Goal: Information Seeking & Learning: Learn about a topic

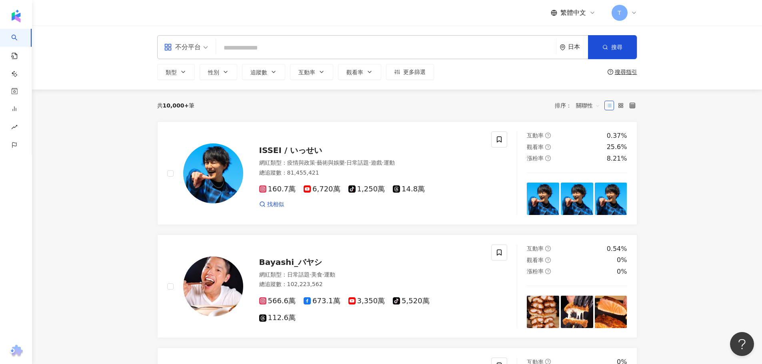
click at [575, 53] on div "日本" at bounding box center [574, 47] width 28 height 23
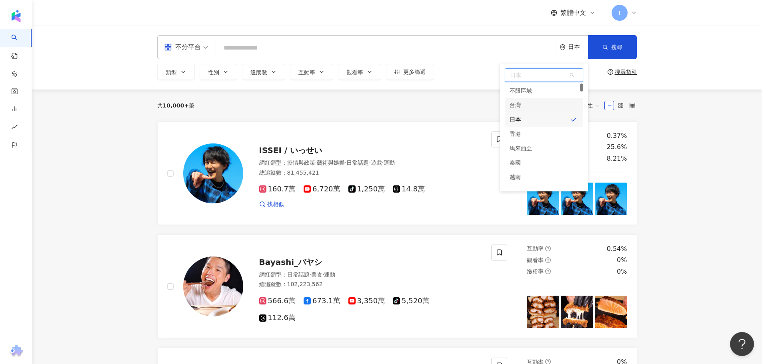
click at [517, 108] on div "台灣" at bounding box center [515, 105] width 11 height 14
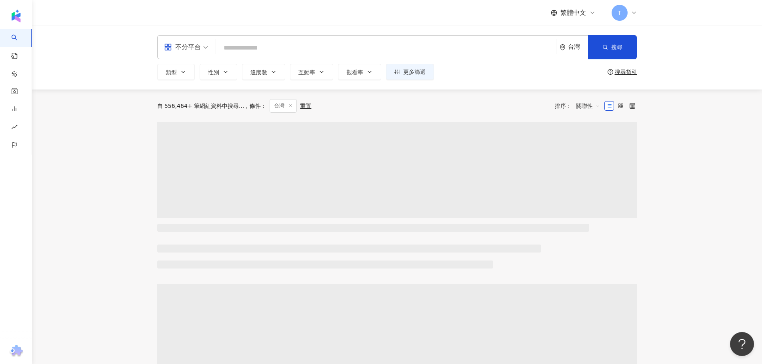
click at [268, 54] on input "search" at bounding box center [386, 47] width 334 height 15
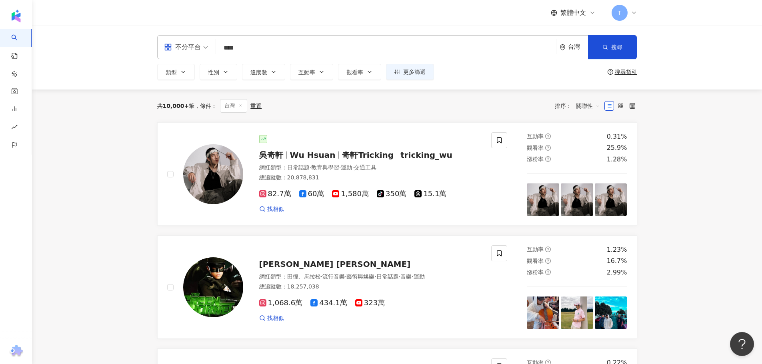
type input "****"
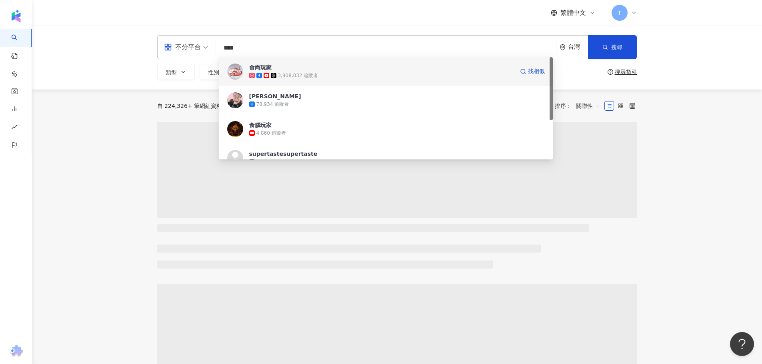
click at [324, 76] on div "3,908,032 追蹤者" at bounding box center [381, 76] width 265 height 8
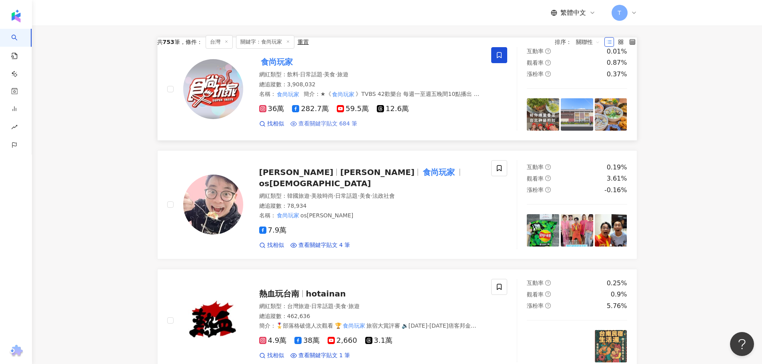
scroll to position [160, 0]
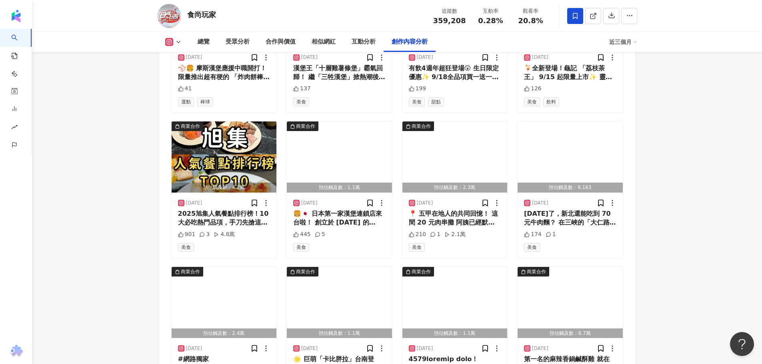
scroll to position [2801, 0]
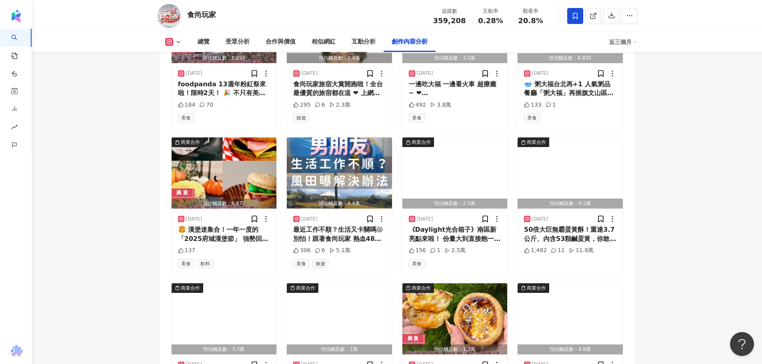
scroll to position [3281, 0]
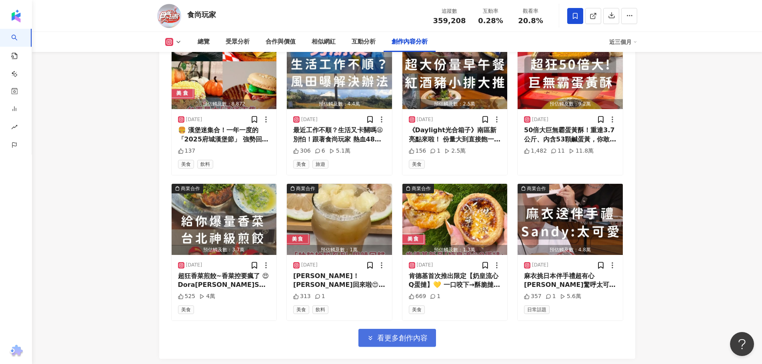
click at [380, 334] on span "看更多創作內容" at bounding box center [402, 338] width 50 height 9
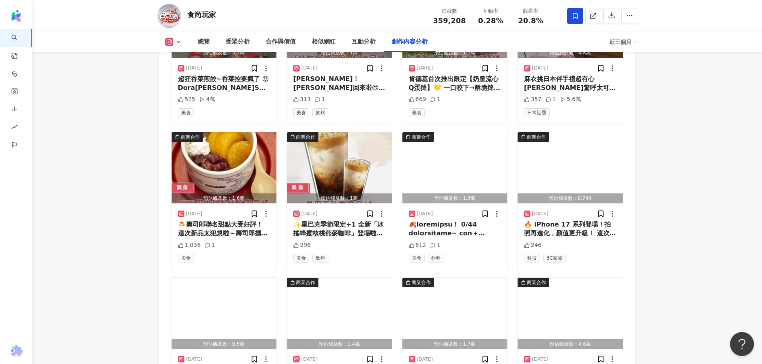
scroll to position [3719, 0]
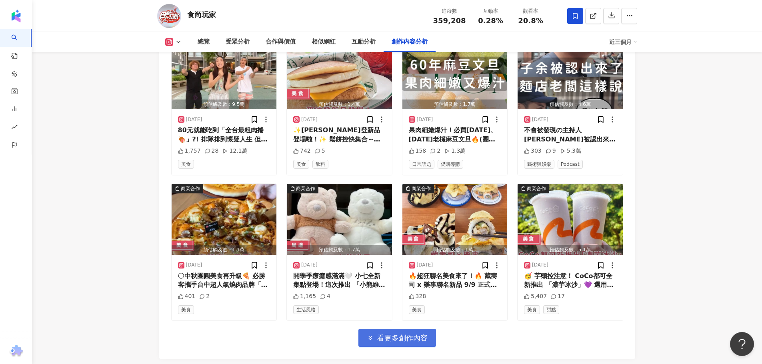
click at [405, 334] on span "看更多創作內容" at bounding box center [402, 338] width 50 height 9
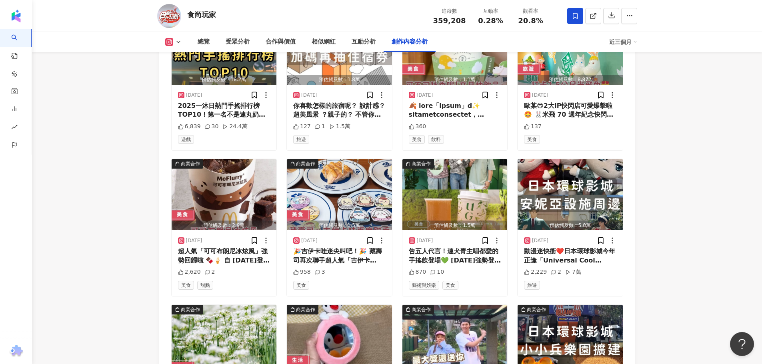
scroll to position [4156, 0]
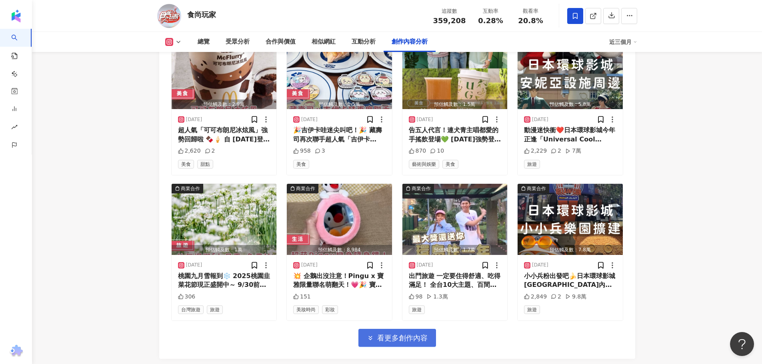
click at [391, 334] on span "看更多創作內容" at bounding box center [402, 338] width 50 height 9
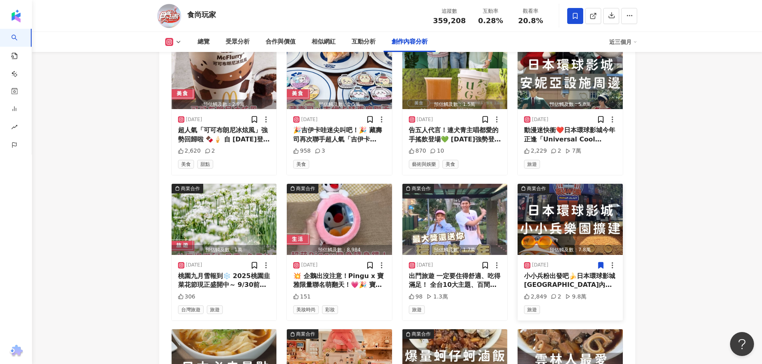
click at [599, 262] on icon at bounding box center [601, 265] width 5 height 6
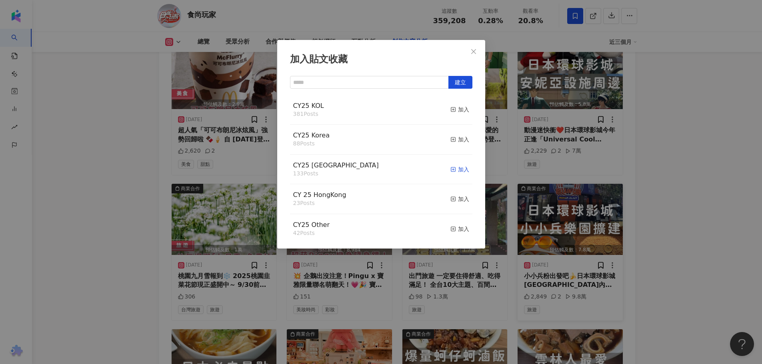
click at [454, 168] on div "加入" at bounding box center [459, 169] width 19 height 9
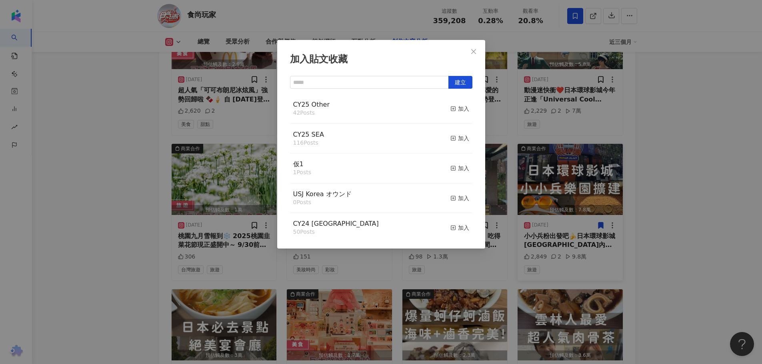
scroll to position [0, 0]
click at [458, 139] on div "加入" at bounding box center [459, 139] width 19 height 9
click at [471, 49] on icon "close" at bounding box center [473, 51] width 6 height 6
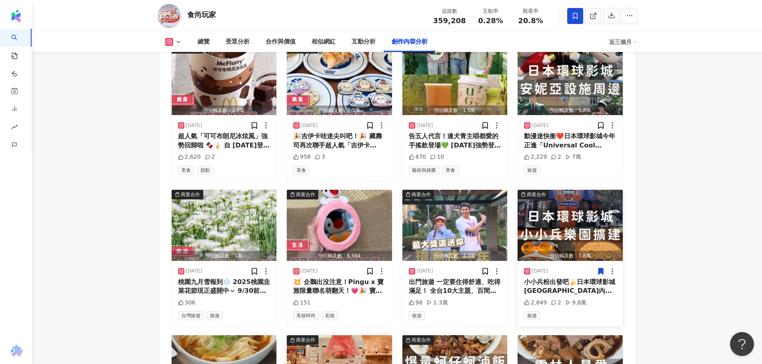
scroll to position [3996, 0]
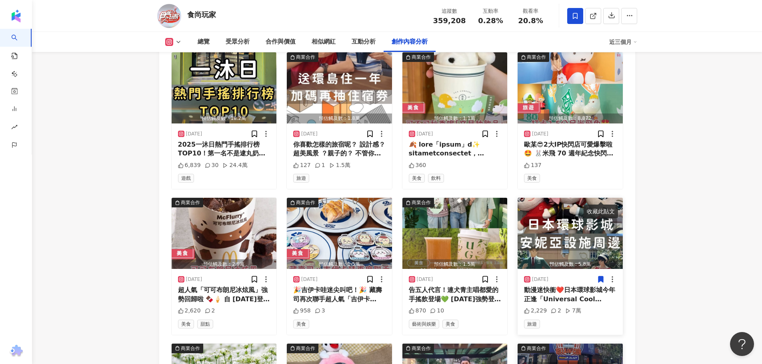
click at [600, 277] on icon at bounding box center [601, 280] width 5 height 6
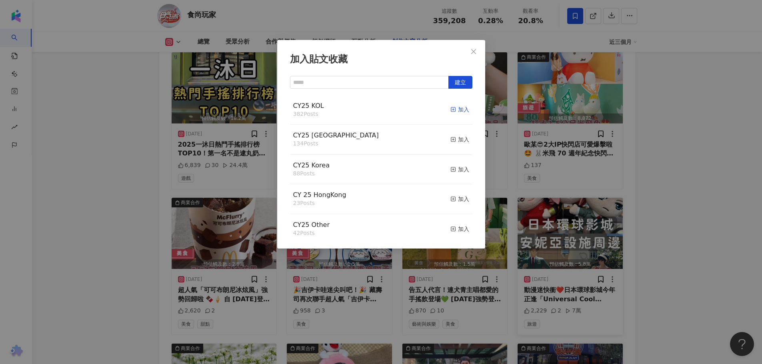
click at [458, 108] on div "加入" at bounding box center [459, 109] width 19 height 9
click at [456, 140] on div "加入" at bounding box center [459, 139] width 19 height 9
click at [91, 126] on div "加入貼文收藏 建立 CY25 Taiwan 135 Posts 已加入 CY25 KOL 383 Posts 已加入 CY25 Korea 88 Posts …" at bounding box center [381, 182] width 762 height 364
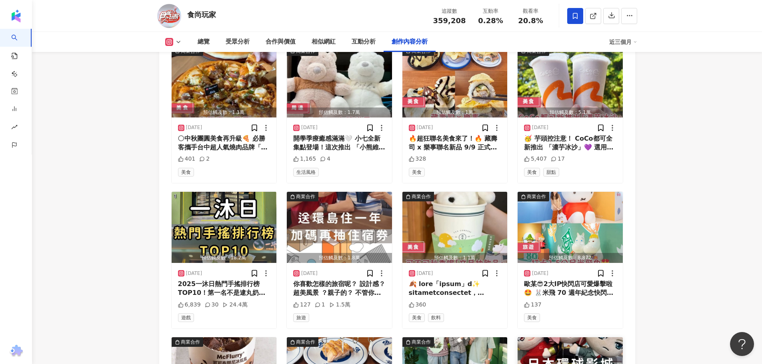
scroll to position [3796, 0]
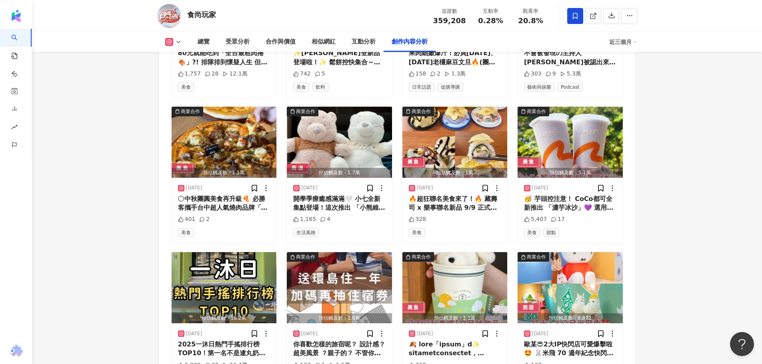
click at [182, 40] on button at bounding box center [173, 42] width 32 height 8
click at [185, 76] on button "Facebook" at bounding box center [186, 75] width 48 height 11
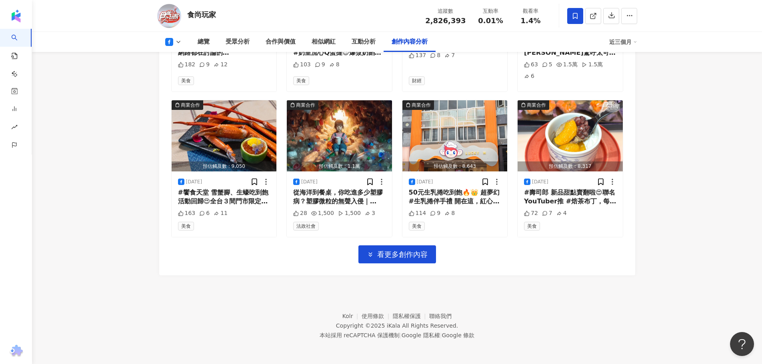
scroll to position [2235, 0]
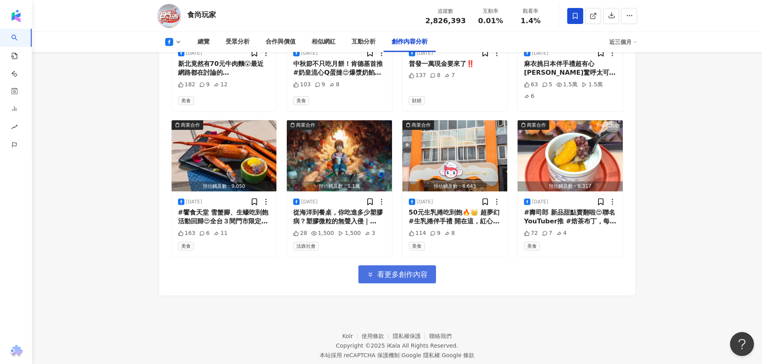
click at [392, 270] on span "看更多創作內容" at bounding box center [402, 274] width 50 height 9
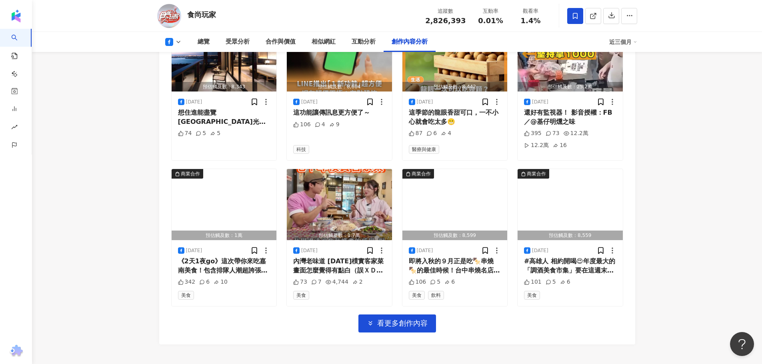
scroll to position [2687, 0]
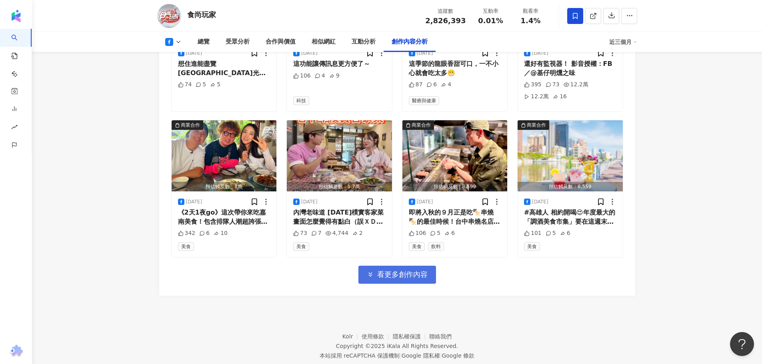
click at [384, 270] on span "看更多創作內容" at bounding box center [402, 274] width 50 height 9
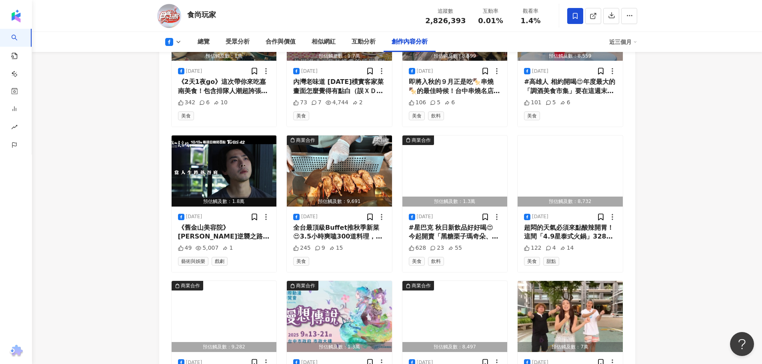
scroll to position [3137, 0]
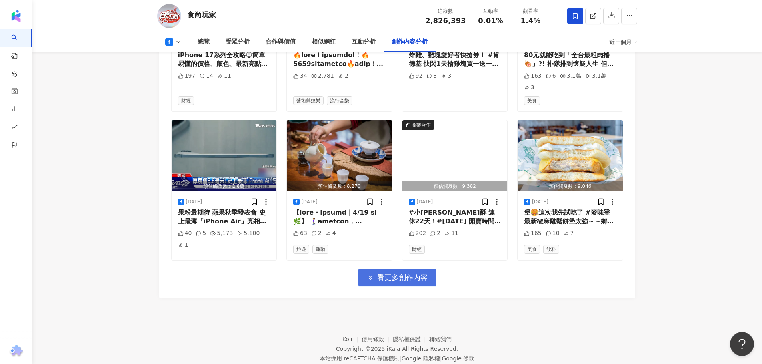
click at [396, 269] on button "看更多創作內容" at bounding box center [397, 278] width 78 height 18
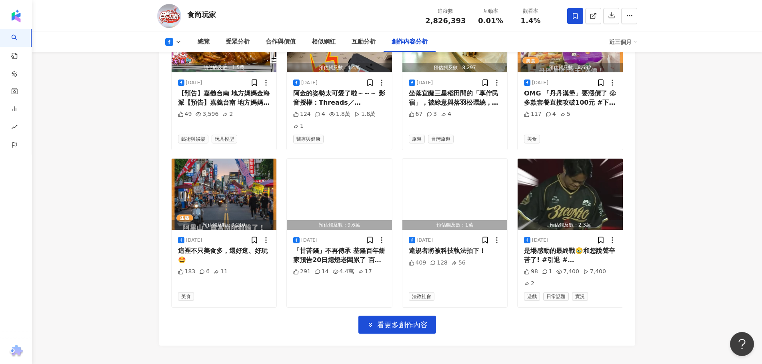
scroll to position [3586, 0]
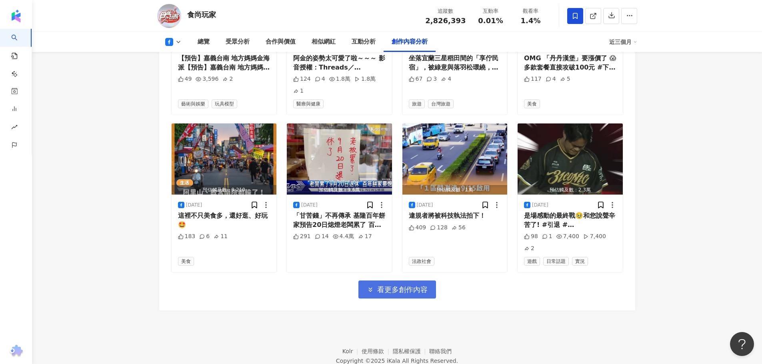
click at [393, 286] on span "看更多創作內容" at bounding box center [402, 290] width 50 height 9
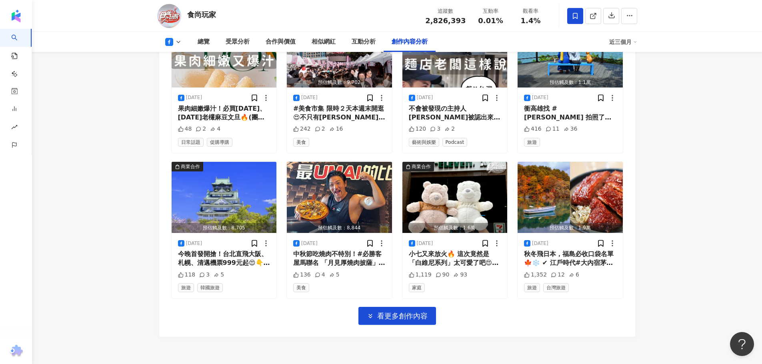
scroll to position [4023, 0]
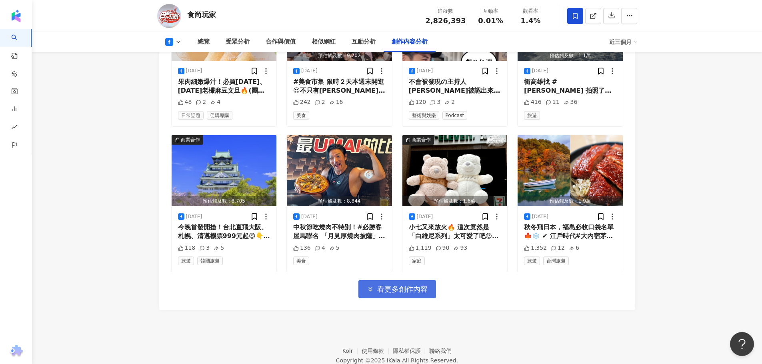
click at [393, 285] on span "看更多創作內容" at bounding box center [402, 289] width 50 height 9
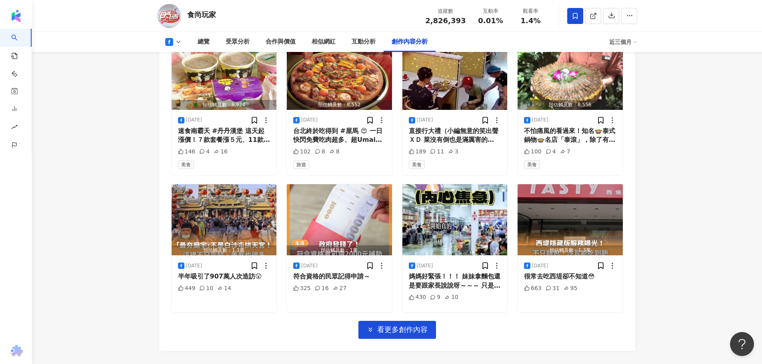
scroll to position [4452, 0]
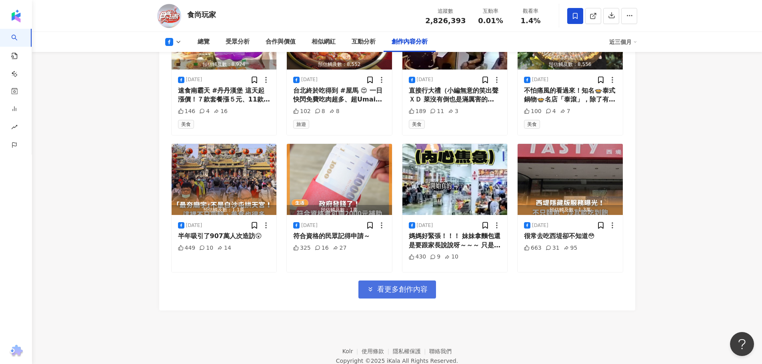
click at [396, 285] on span "看更多創作內容" at bounding box center [402, 289] width 50 height 9
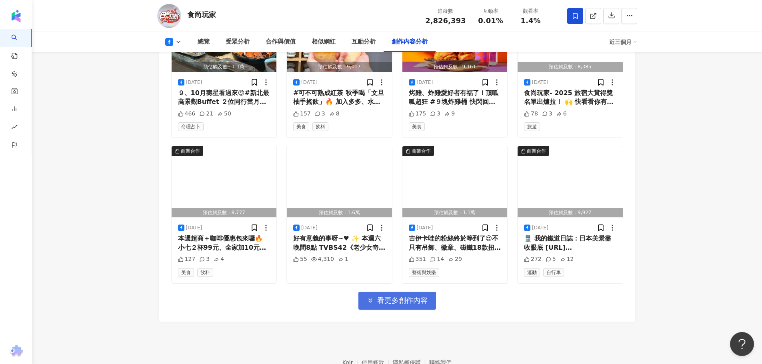
scroll to position [4889, 0]
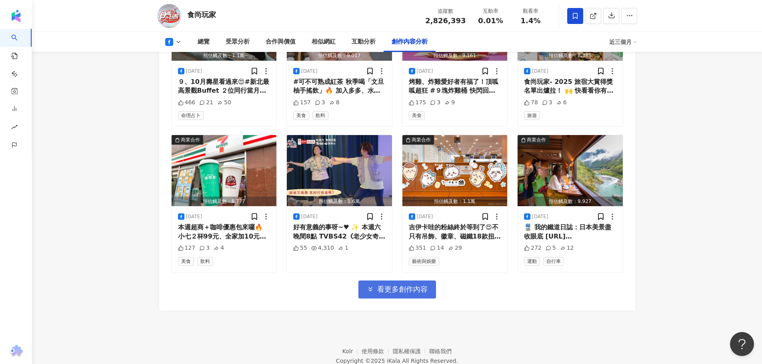
click at [399, 285] on span "看更多創作內容" at bounding box center [402, 289] width 50 height 9
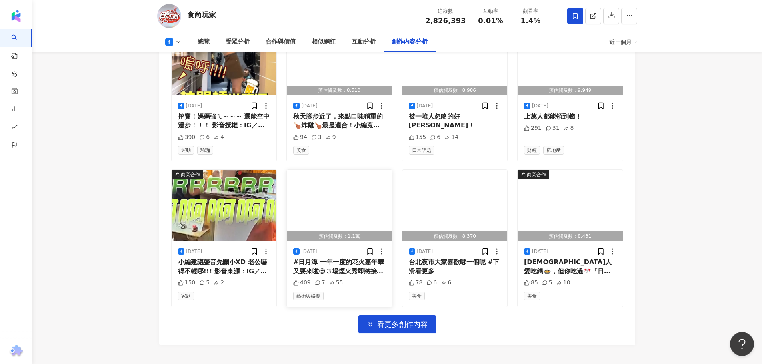
scroll to position [5326, 0]
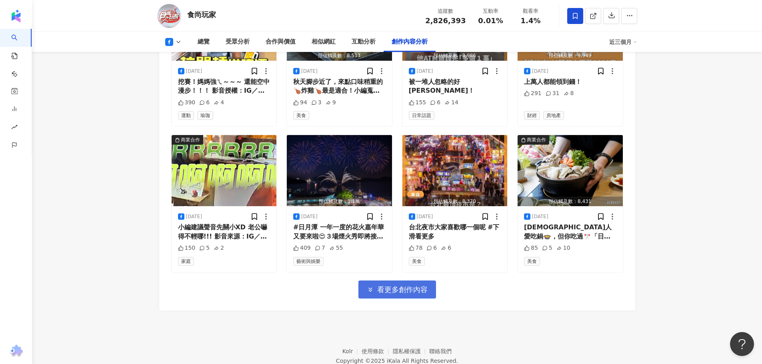
click at [398, 281] on button "看更多創作內容" at bounding box center [397, 290] width 78 height 18
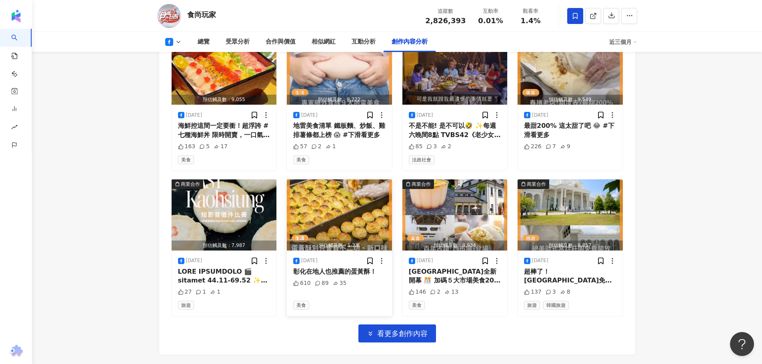
scroll to position [5764, 0]
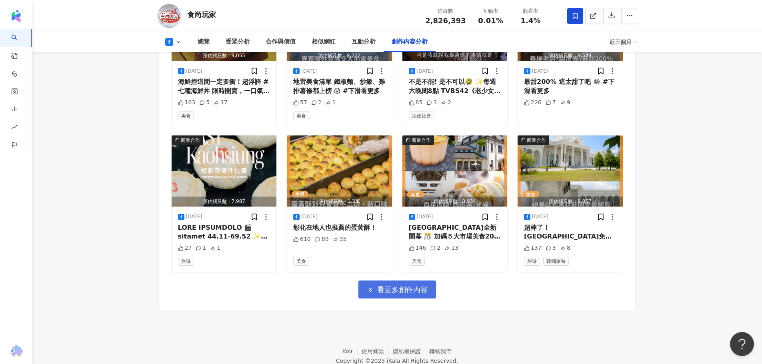
click at [388, 286] on span "看更多創作內容" at bounding box center [402, 290] width 50 height 9
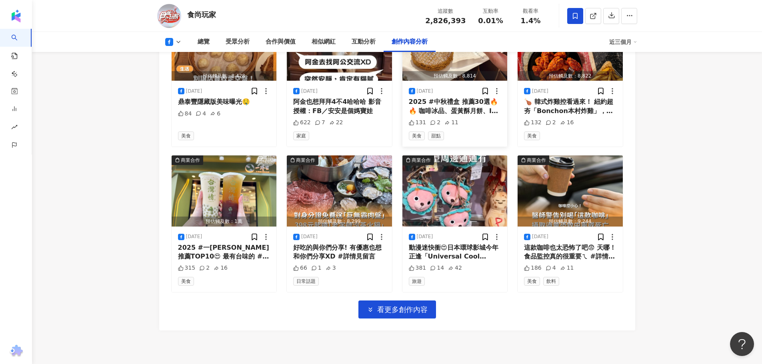
scroll to position [6201, 0]
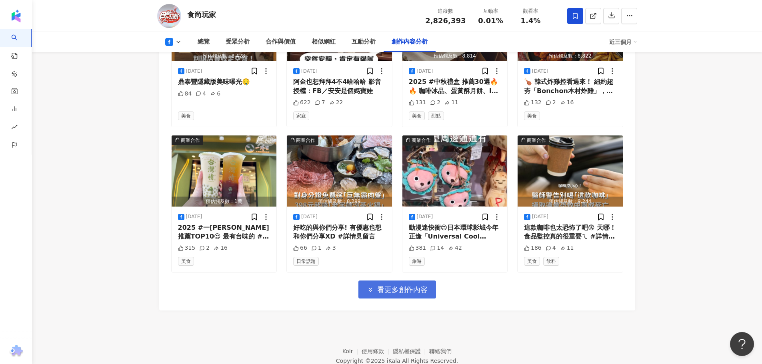
click at [403, 281] on button "看更多創作內容" at bounding box center [397, 290] width 78 height 18
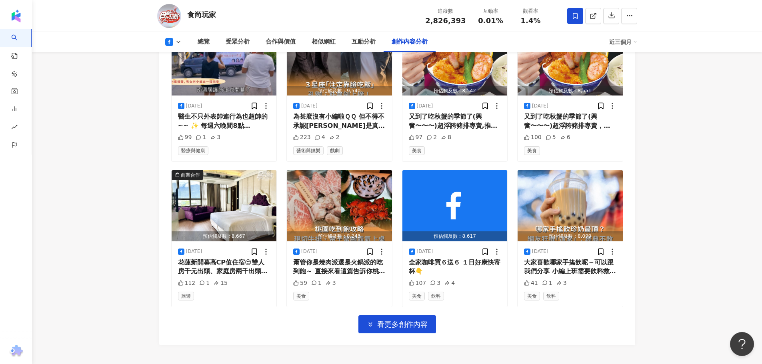
scroll to position [6638, 0]
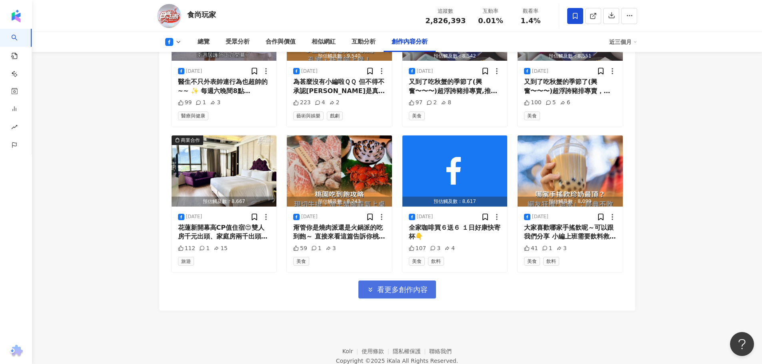
click at [388, 286] on span "看更多創作內容" at bounding box center [402, 290] width 50 height 9
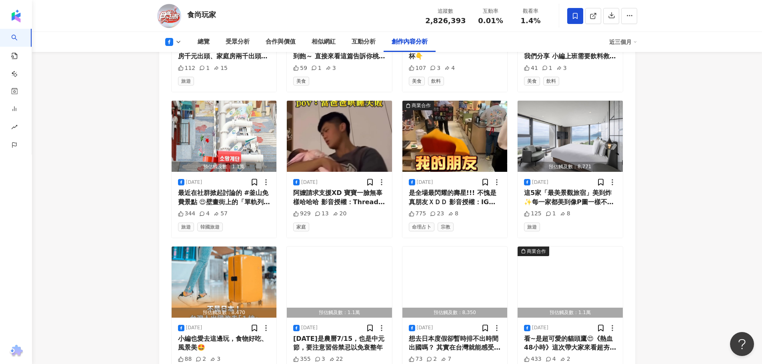
scroll to position [7049, 0]
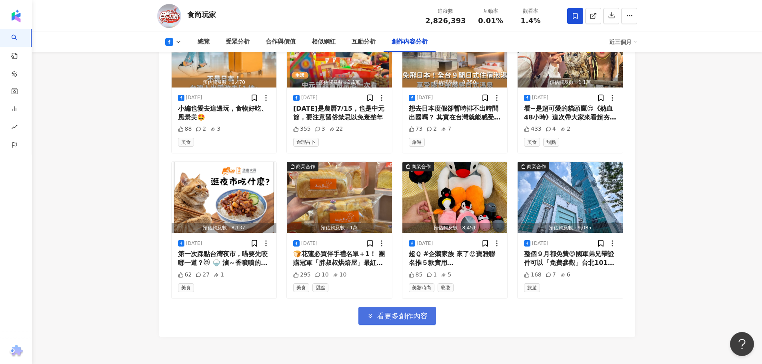
click at [387, 312] on span "看更多創作內容" at bounding box center [402, 316] width 50 height 9
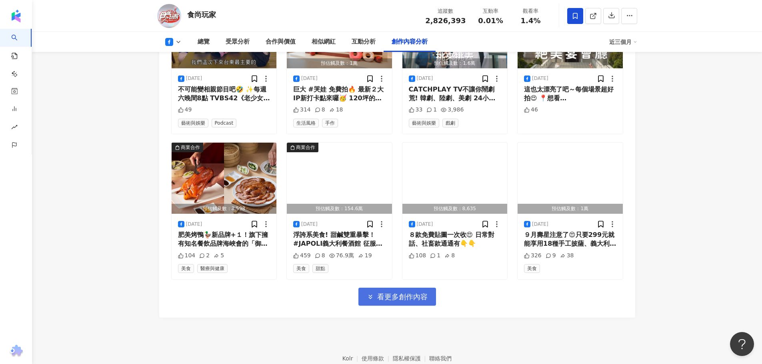
scroll to position [7513, 0]
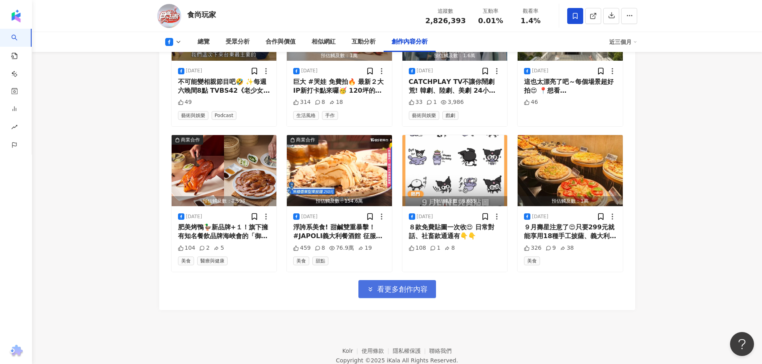
click at [387, 285] on span "看更多創作內容" at bounding box center [402, 289] width 50 height 9
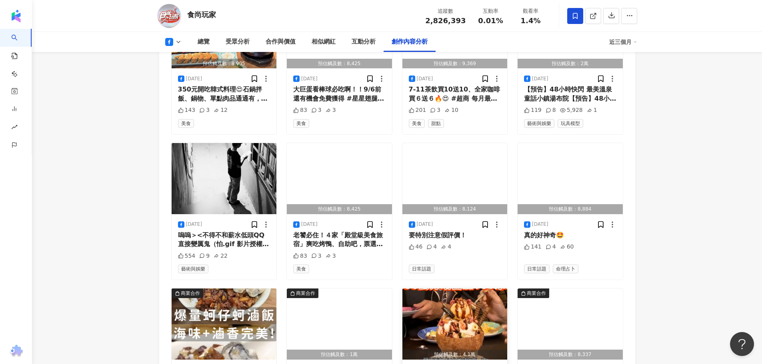
scroll to position [7924, 0]
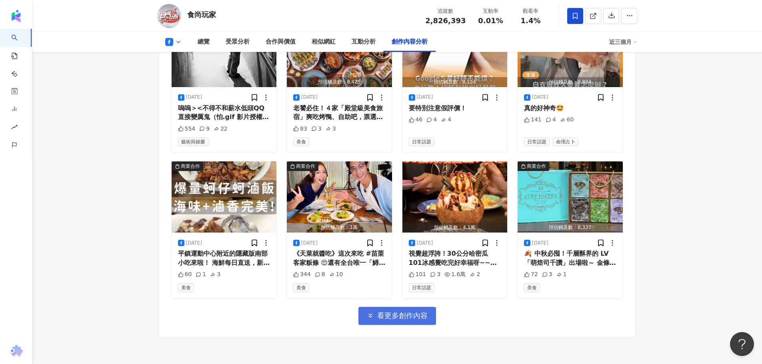
click at [398, 312] on span "看更多創作內容" at bounding box center [402, 316] width 50 height 9
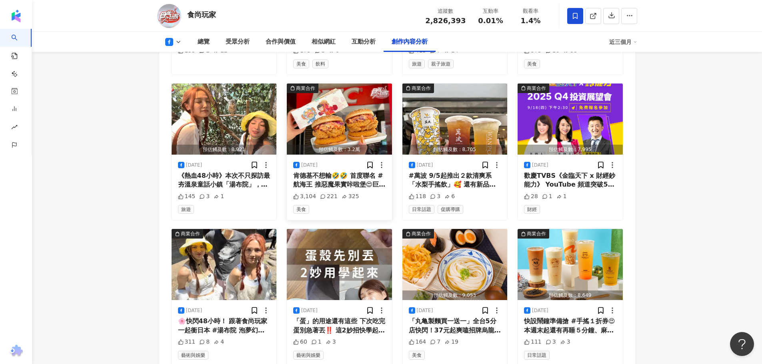
scroll to position [8324, 0]
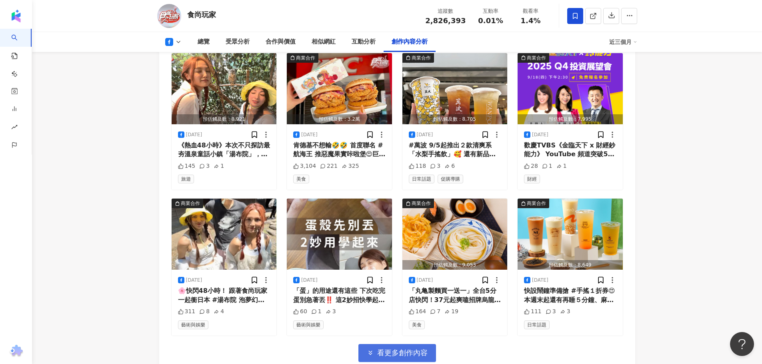
click at [393, 349] on span "看更多創作內容" at bounding box center [402, 353] width 50 height 9
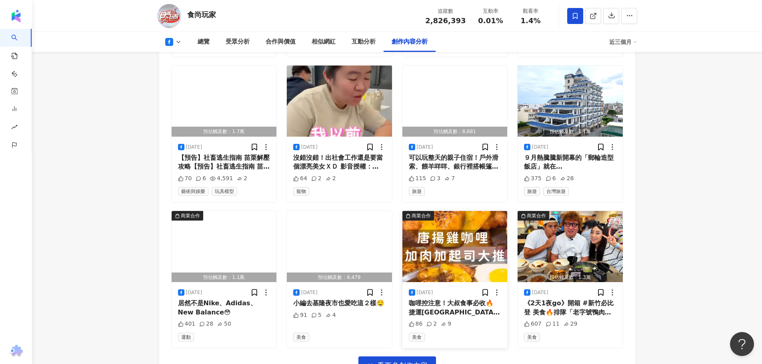
scroll to position [8764, 0]
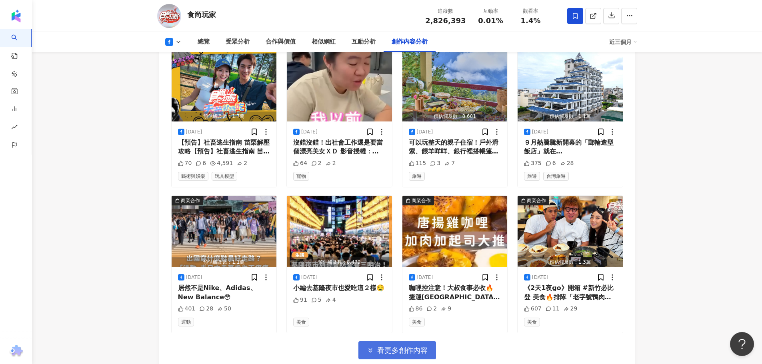
click at [401, 346] on span "看更多創作內容" at bounding box center [402, 350] width 50 height 9
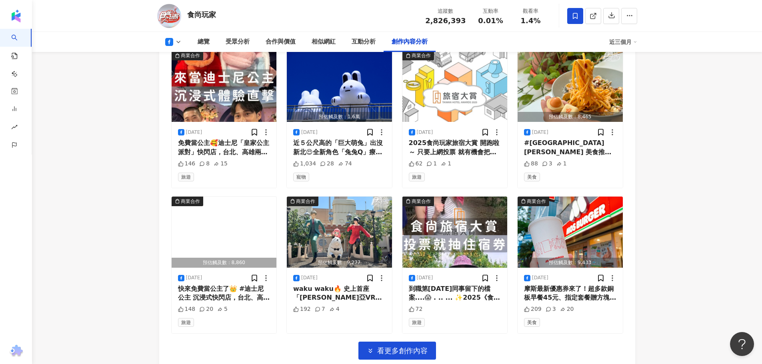
scroll to position [9204, 0]
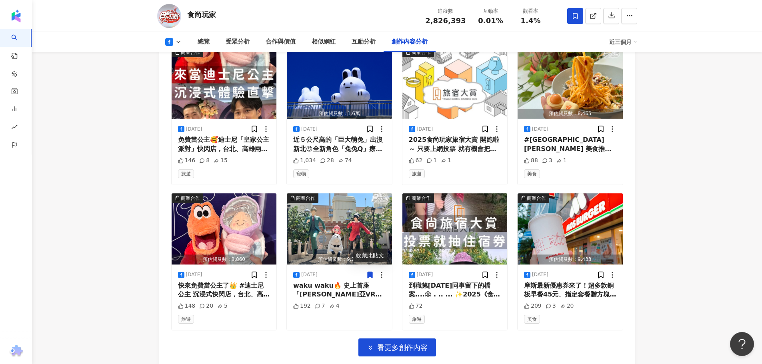
click at [372, 272] on icon at bounding box center [370, 275] width 5 height 6
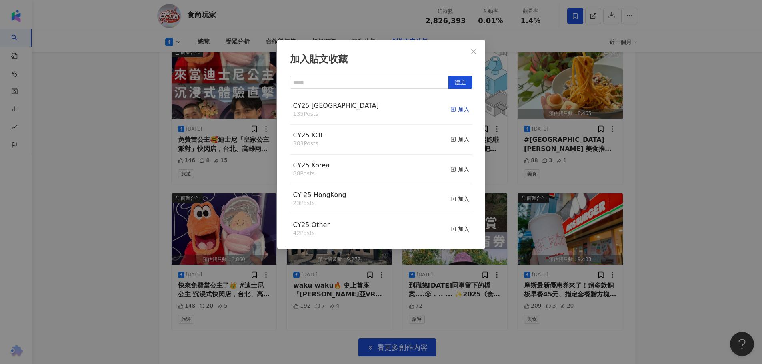
click at [452, 108] on div "加入" at bounding box center [459, 109] width 19 height 9
click at [452, 140] on div "加入" at bounding box center [459, 139] width 19 height 9
click at [50, 110] on div "加入貼文收藏 建立 CY25 KOL 384 Posts 已加入 CY25 Taiwan 136 Posts 已加入 CY25 Korea 88 Posts …" at bounding box center [381, 182] width 762 height 364
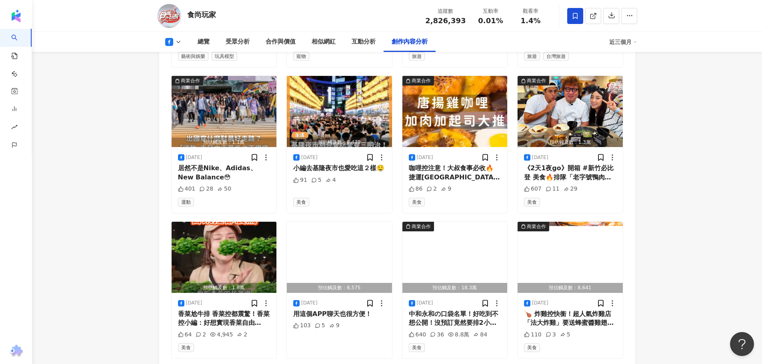
scroll to position [8604, 0]
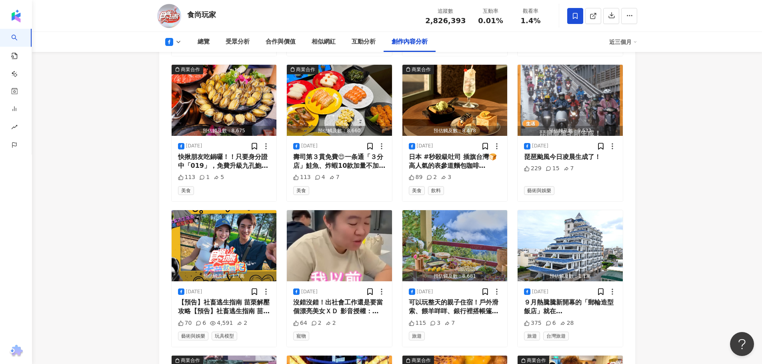
click at [169, 38] on icon at bounding box center [169, 42] width 8 height 8
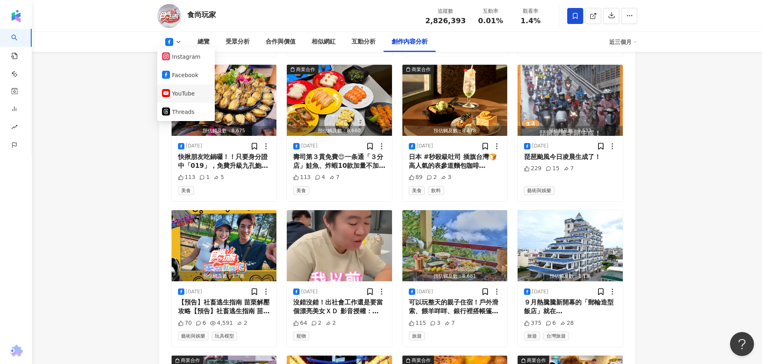
click at [178, 98] on button "YouTube" at bounding box center [186, 93] width 48 height 11
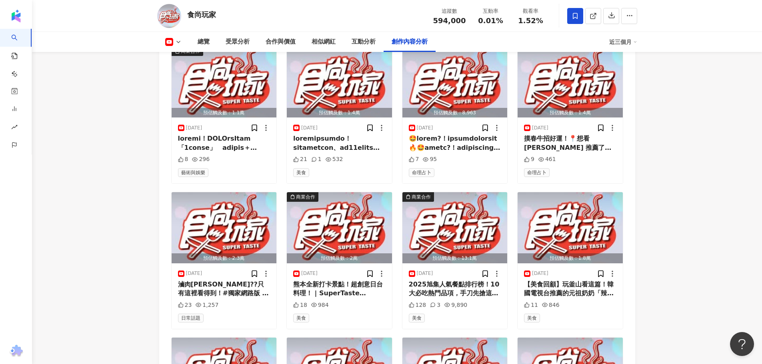
scroll to position [2412, 0]
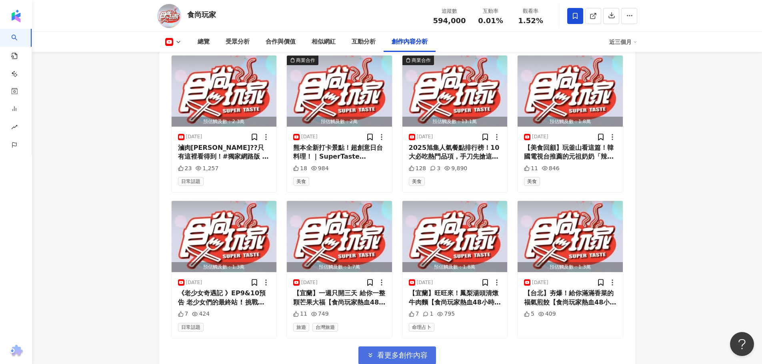
click at [381, 351] on span "看更多創作內容" at bounding box center [402, 355] width 50 height 9
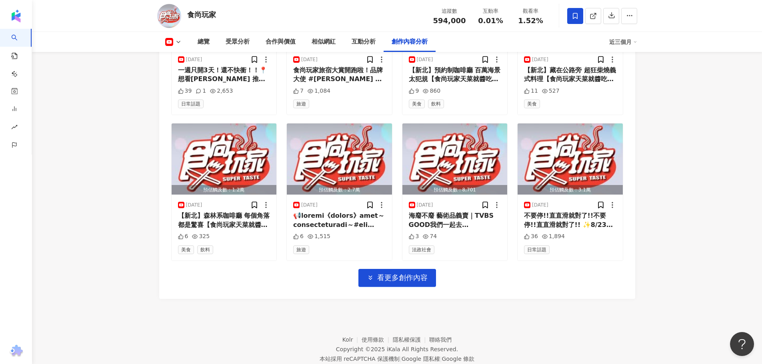
scroll to position [2929, 0]
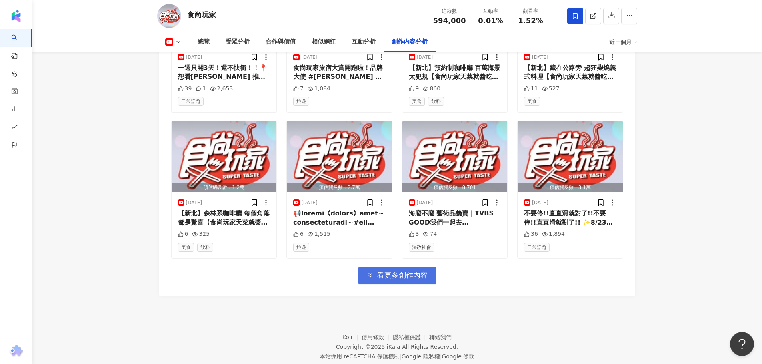
click at [382, 267] on button "看更多創作內容" at bounding box center [397, 276] width 78 height 18
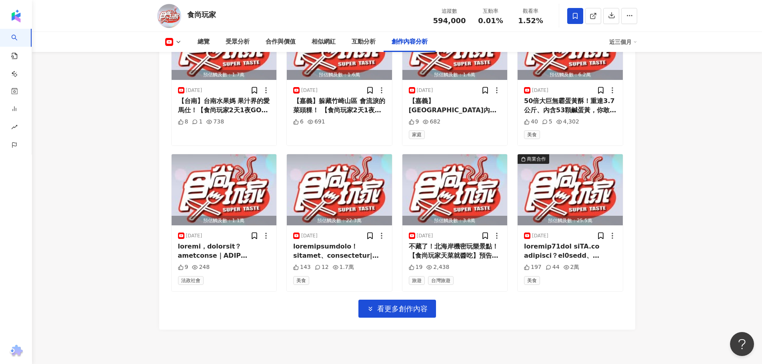
scroll to position [3366, 0]
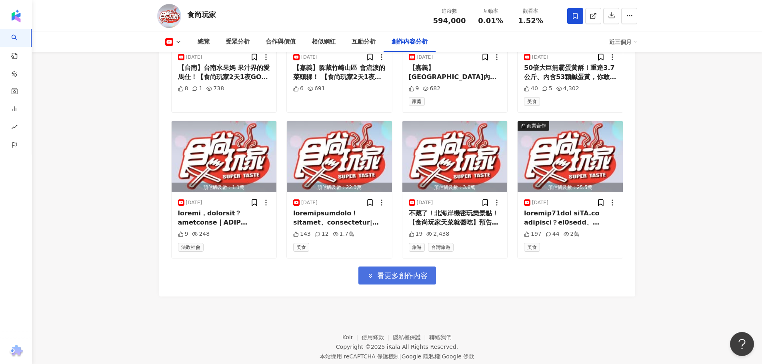
click at [390, 272] on span "看更多創作內容" at bounding box center [402, 276] width 50 height 9
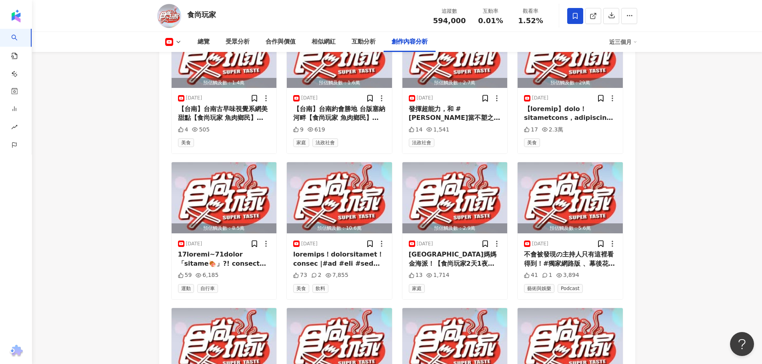
scroll to position [3804, 0]
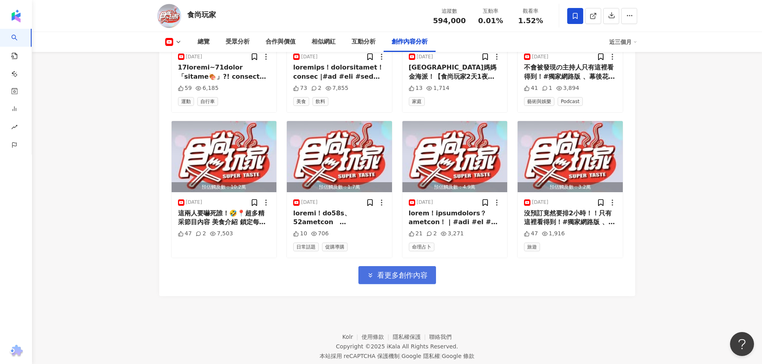
click at [390, 266] on button "看更多創作內容" at bounding box center [397, 275] width 78 height 18
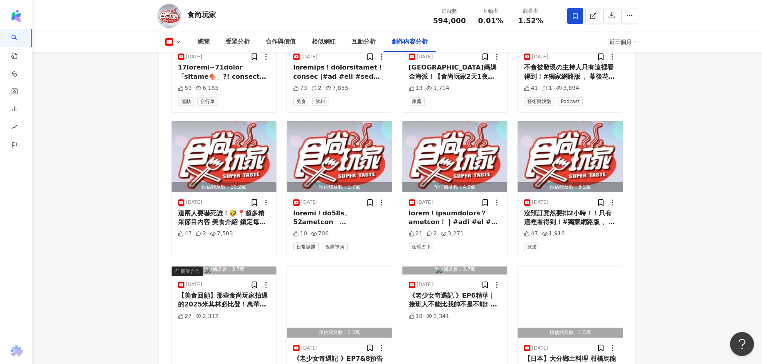
scroll to position [4178, 0]
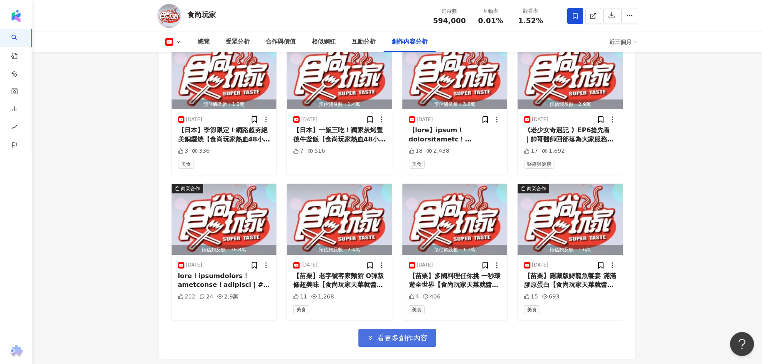
click at [396, 334] on span "看更多創作內容" at bounding box center [402, 338] width 50 height 9
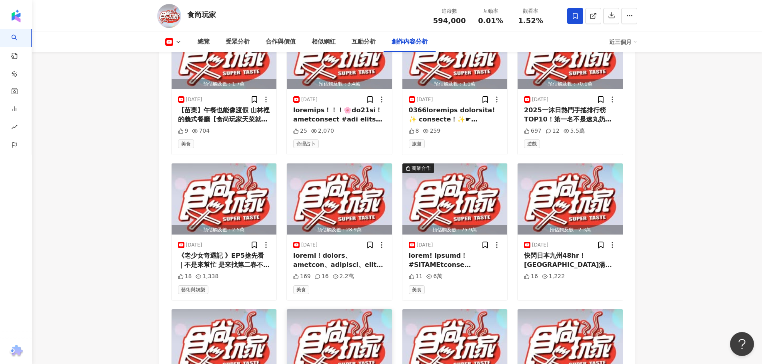
scroll to position [4652, 0]
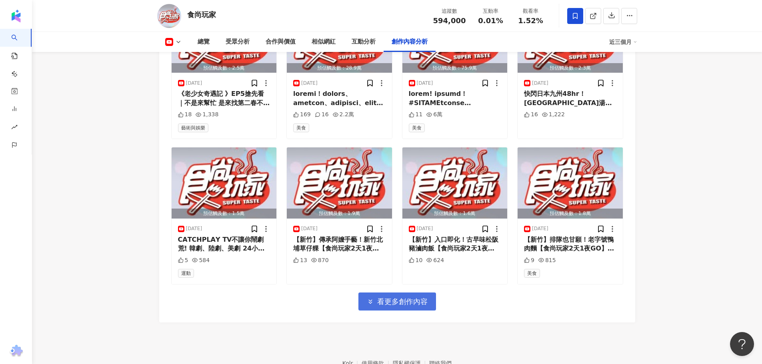
click at [406, 298] on span "看更多創作內容" at bounding box center [402, 302] width 50 height 9
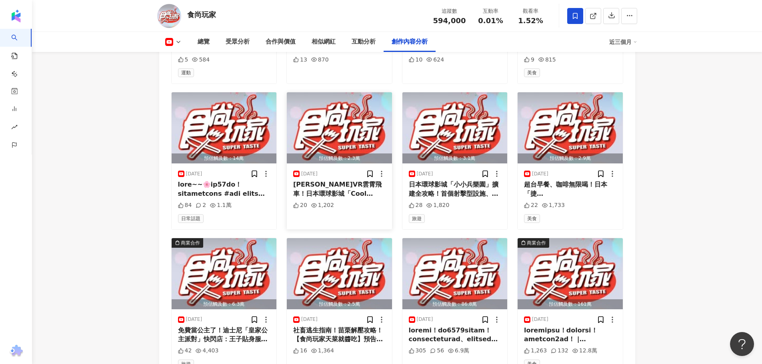
scroll to position [4849, 0]
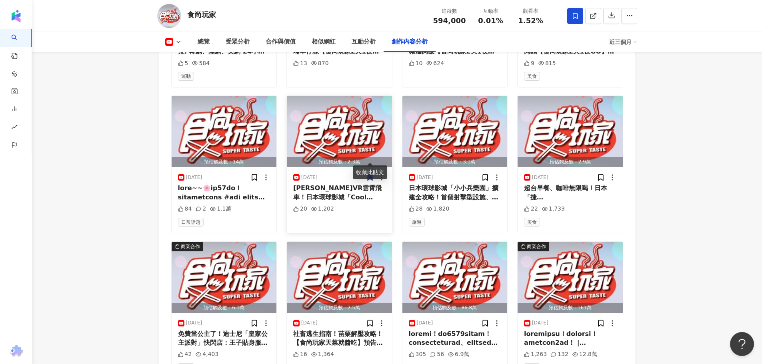
click at [370, 175] on icon at bounding box center [370, 178] width 5 height 6
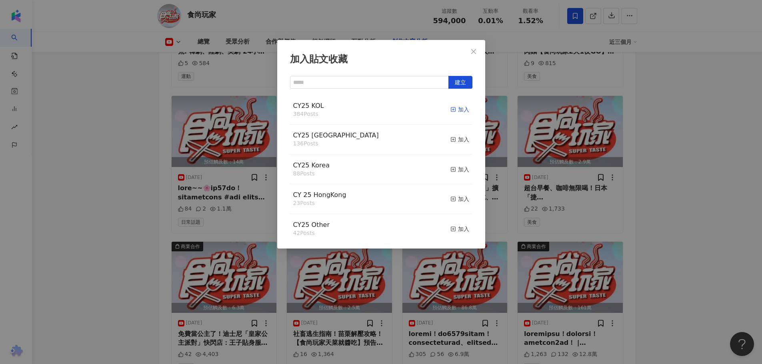
click at [450, 107] on div "加入" at bounding box center [459, 109] width 19 height 9
click at [454, 140] on div "加入" at bounding box center [459, 139] width 19 height 9
click at [74, 172] on div "加入貼文收藏 建立 CY25 Taiwan 137 Posts 已加入 CY25 KOL 385 Posts 已加入 CY25 Korea 88 Posts …" at bounding box center [381, 182] width 762 height 364
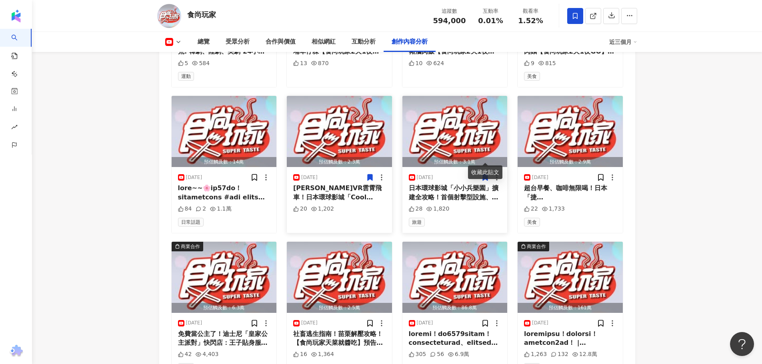
click at [485, 175] on icon at bounding box center [485, 178] width 5 height 6
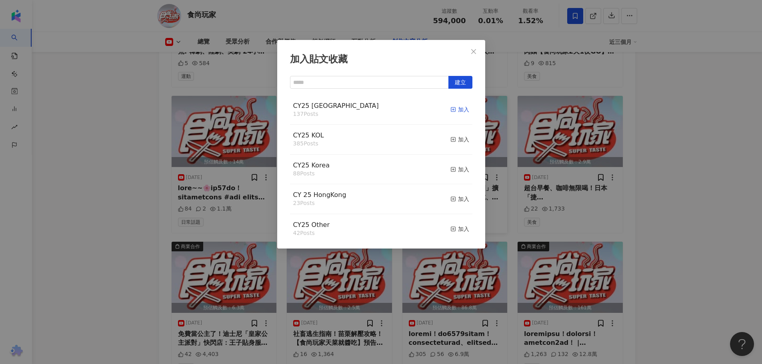
click at [451, 111] on div "加入" at bounding box center [459, 109] width 19 height 9
click at [456, 141] on div "加入" at bounding box center [459, 139] width 19 height 9
click at [96, 168] on div "加入貼文收藏 建立 CY25 KOL 386 Posts 已加入 CY25 Taiwan 138 Posts 已加入 CY25 Korea 88 Posts …" at bounding box center [381, 182] width 762 height 364
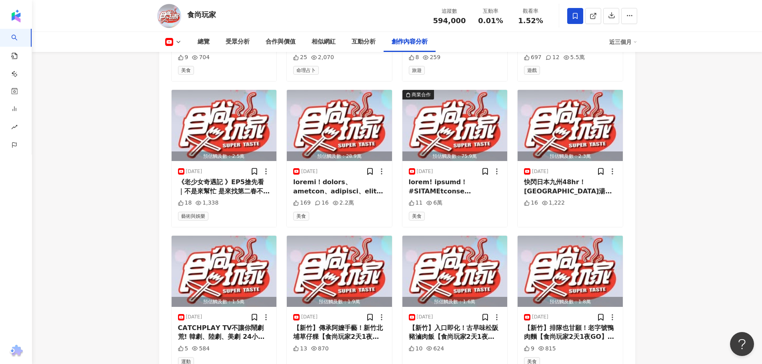
scroll to position [4449, 0]
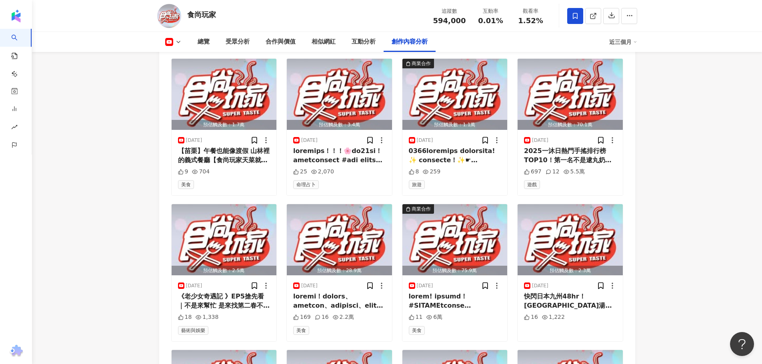
click at [180, 42] on icon at bounding box center [178, 42] width 6 height 6
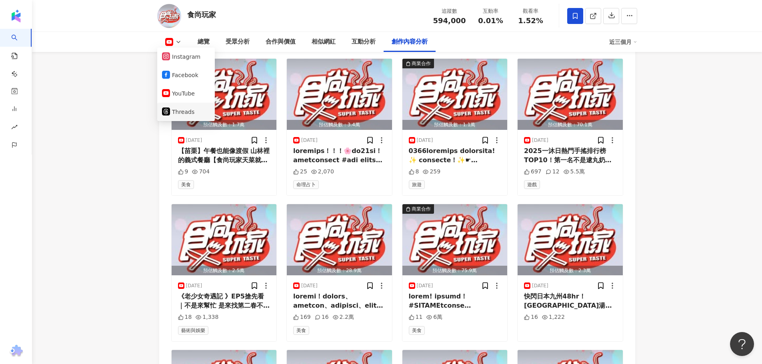
click at [188, 114] on button "Threads" at bounding box center [186, 111] width 48 height 11
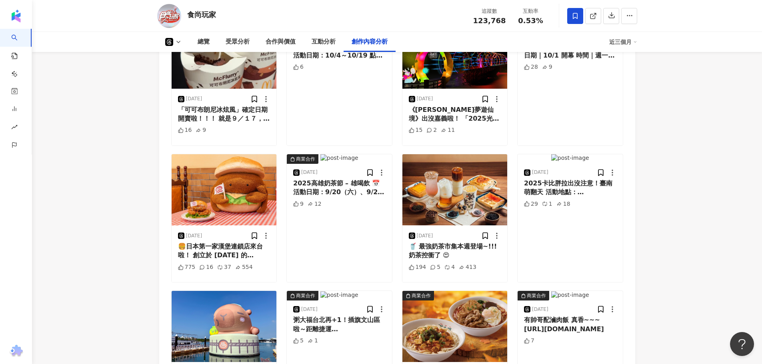
scroll to position [1871, 0]
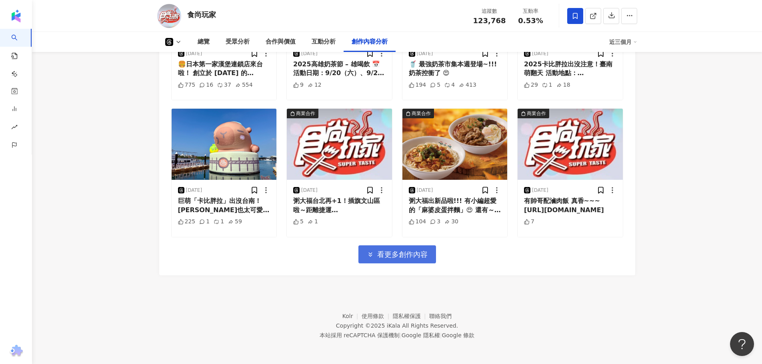
click at [404, 251] on span "看更多創作內容" at bounding box center [402, 254] width 50 height 9
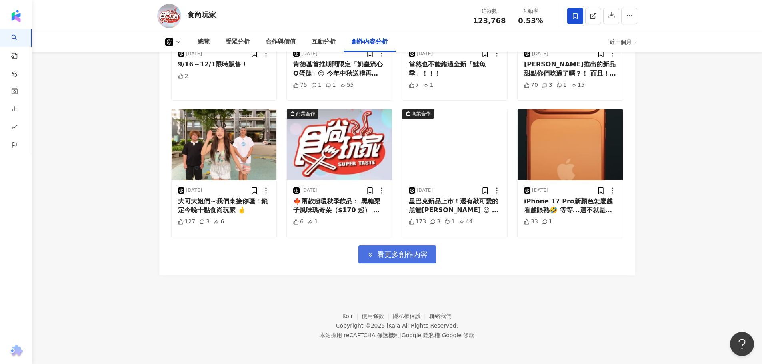
click at [387, 252] on span "看更多創作內容" at bounding box center [402, 254] width 50 height 9
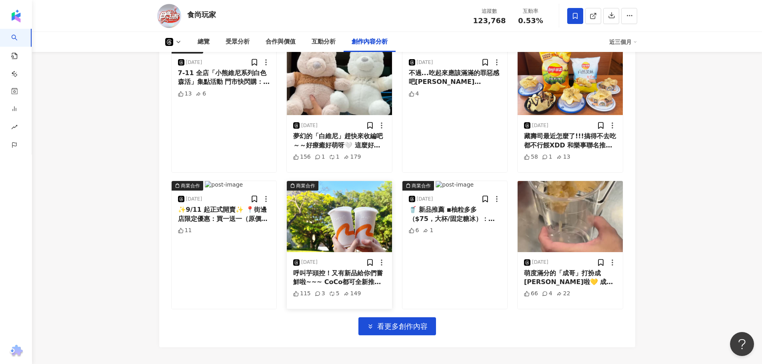
scroll to position [2693, 0]
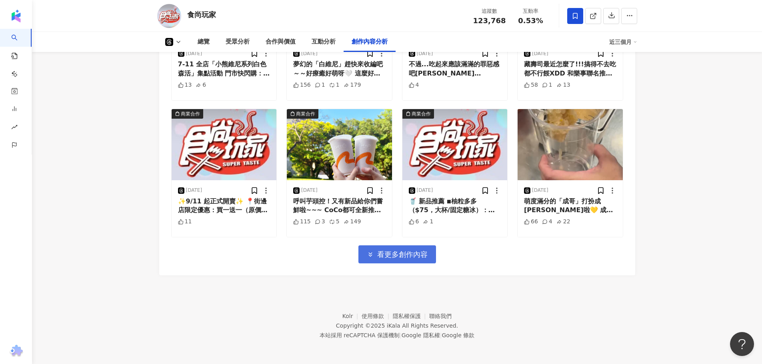
click at [393, 259] on span "看更多創作內容" at bounding box center [402, 254] width 50 height 9
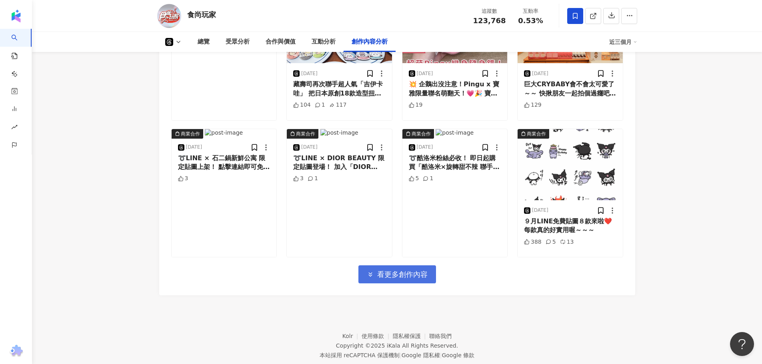
scroll to position [3104, 0]
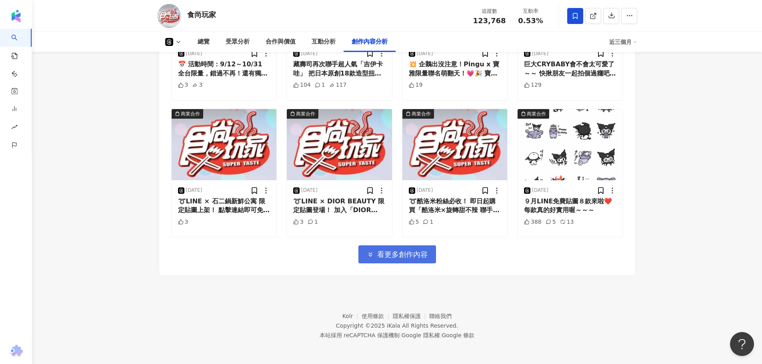
click at [399, 258] on span "看更多創作內容" at bounding box center [402, 254] width 50 height 9
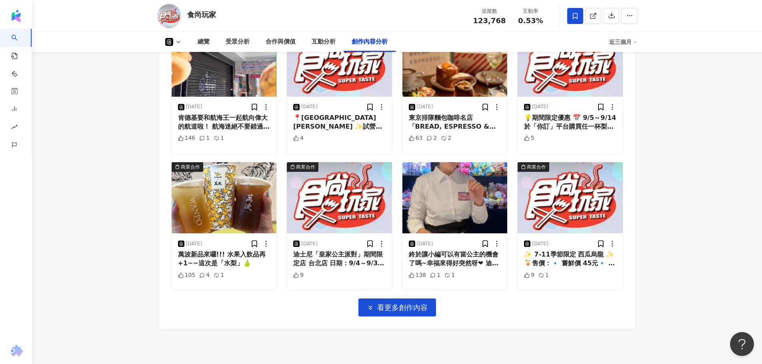
scroll to position [3504, 0]
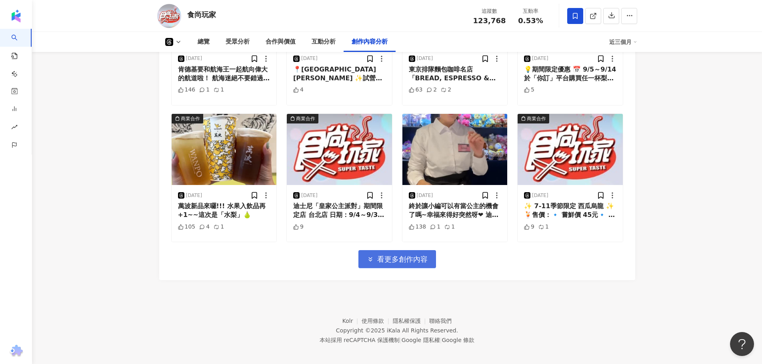
click at [385, 264] on span "看更多創作內容" at bounding box center [402, 259] width 50 height 9
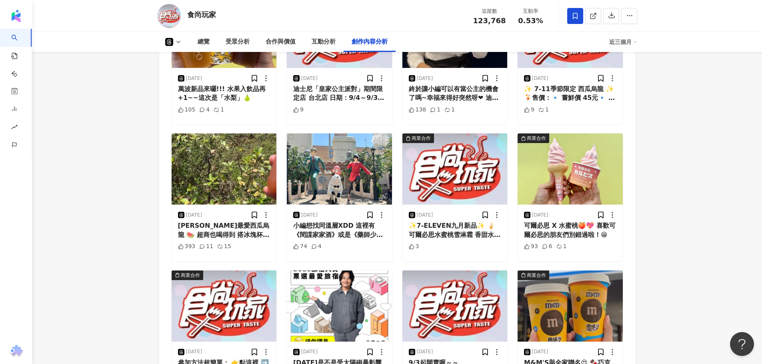
scroll to position [3624, 0]
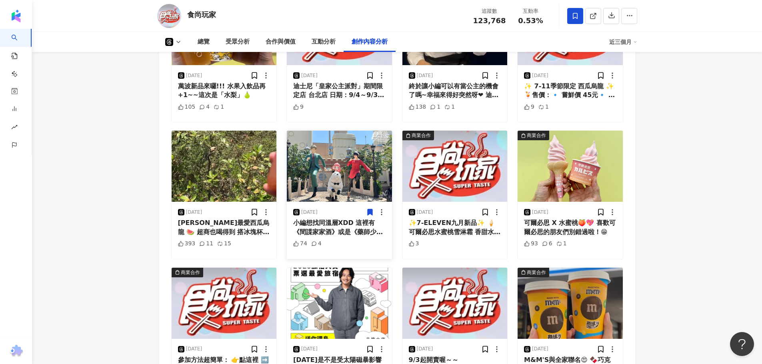
click at [371, 216] on icon at bounding box center [370, 213] width 5 height 6
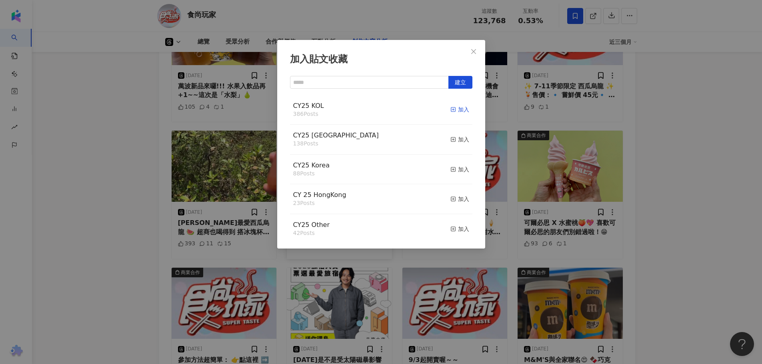
click at [453, 112] on div "加入" at bounding box center [459, 109] width 19 height 9
click at [454, 141] on div "加入" at bounding box center [459, 139] width 19 height 9
click at [475, 52] on icon "close" at bounding box center [473, 51] width 6 height 6
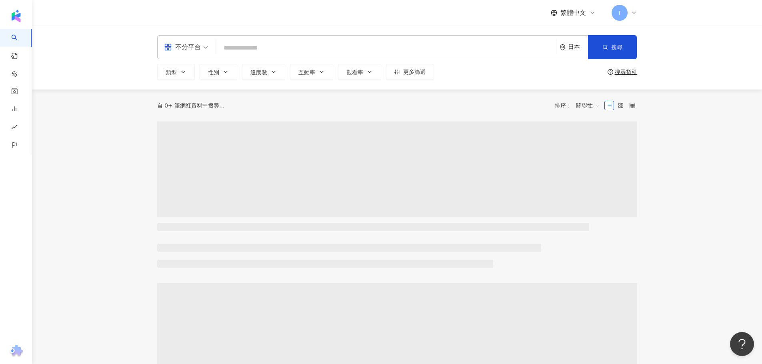
click at [559, 53] on div "不分平台 日本 搜尋" at bounding box center [397, 47] width 480 height 24
click at [567, 52] on div "日本" at bounding box center [574, 47] width 28 height 23
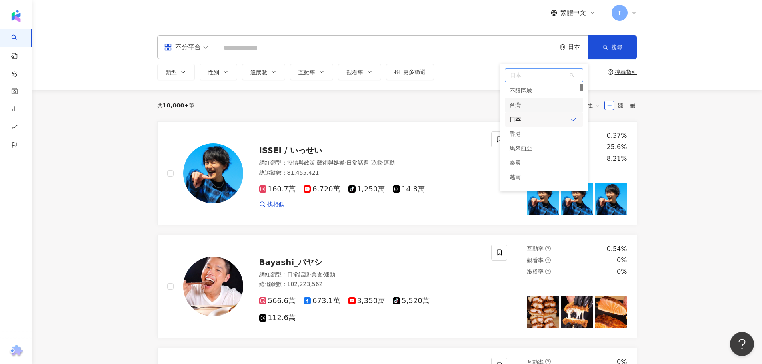
click at [522, 104] on div "台灣" at bounding box center [544, 105] width 78 height 14
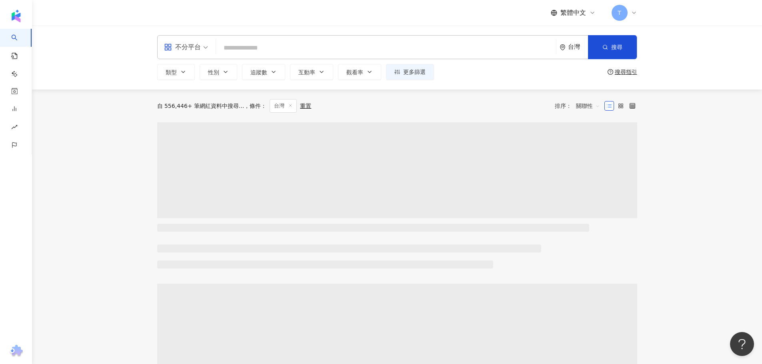
click at [260, 49] on input "search" at bounding box center [386, 47] width 334 height 15
type input "*"
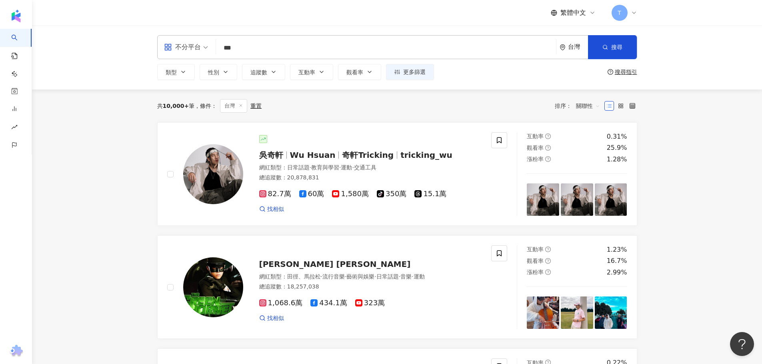
type input "***"
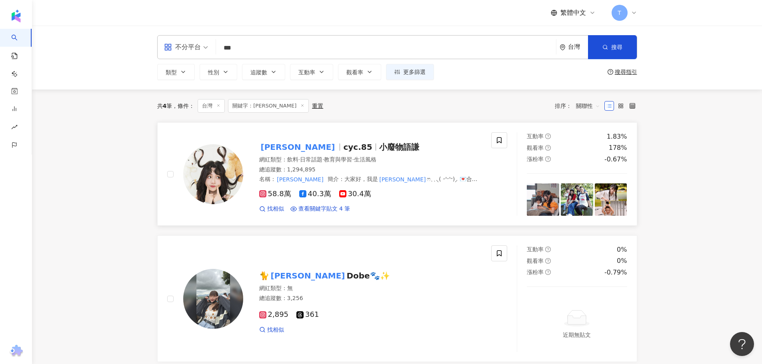
click at [230, 166] on img at bounding box center [213, 174] width 60 height 60
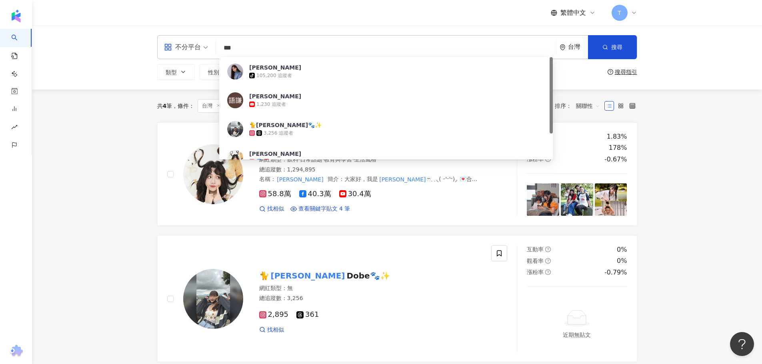
drag, startPoint x: 253, startPoint y: 46, endPoint x: 185, endPoint y: 49, distance: 68.1
click at [185, 49] on div "不分平台 *** 台灣 搜尋 bc60dfa8-0ae8-446b-bf25-84ae3f6b628c 陳語謙 tiktok-icon 105,200 追蹤者…" at bounding box center [397, 47] width 480 height 24
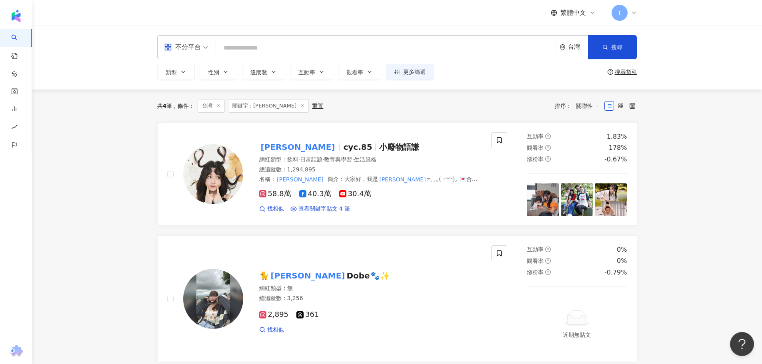
type input "*"
type input "**"
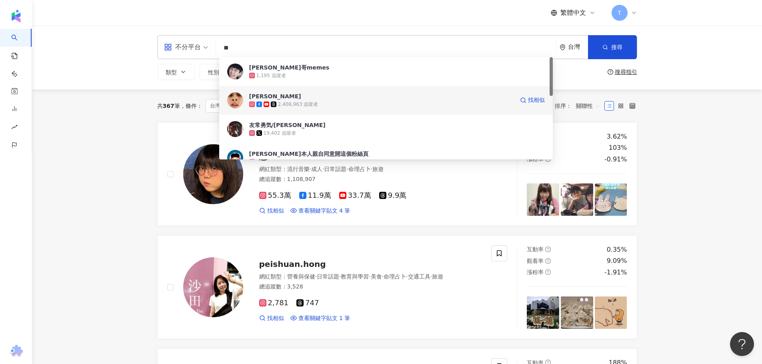
click at [314, 104] on div "2,408,963 追蹤者" at bounding box center [298, 104] width 40 height 7
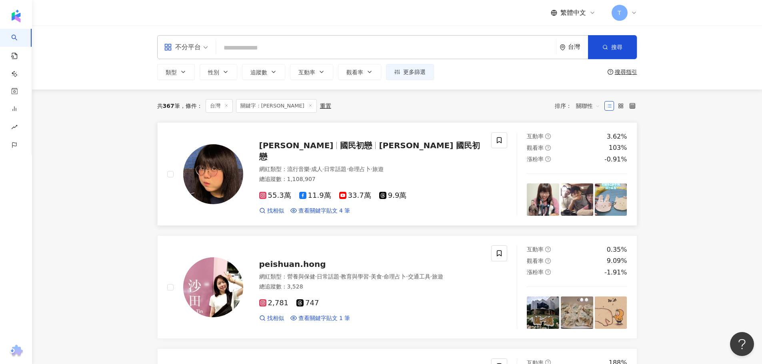
click at [281, 150] on span "江佩諭" at bounding box center [296, 146] width 74 height 10
click at [244, 46] on input "search" at bounding box center [386, 47] width 334 height 15
type input "*"
type input "**"
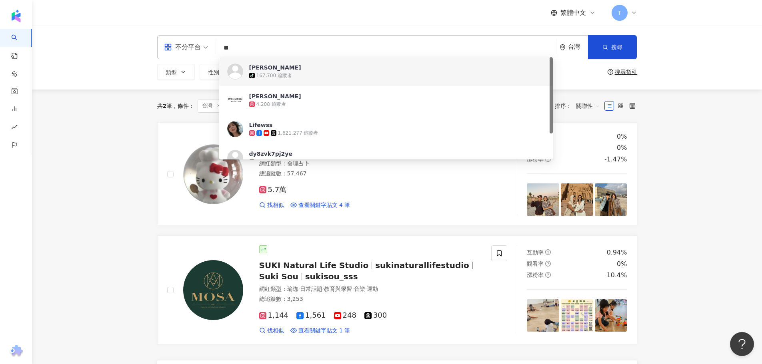
click at [300, 75] on div "tiktok-icon 167,700 追蹤者" at bounding box center [397, 76] width 296 height 8
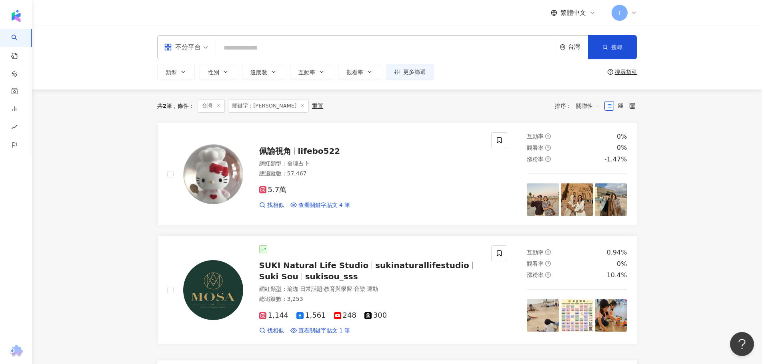
click at [247, 45] on input "search" at bounding box center [386, 47] width 334 height 15
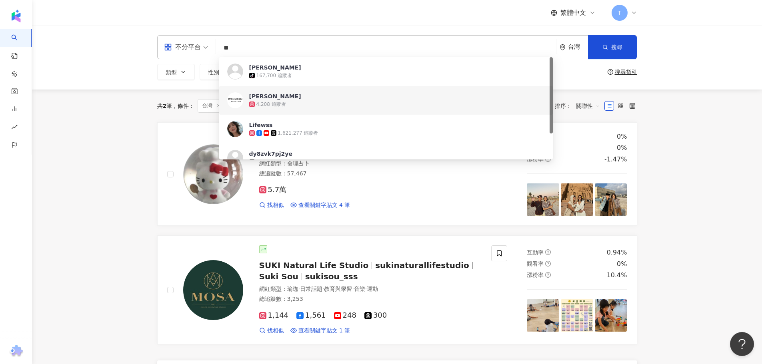
type input "**"
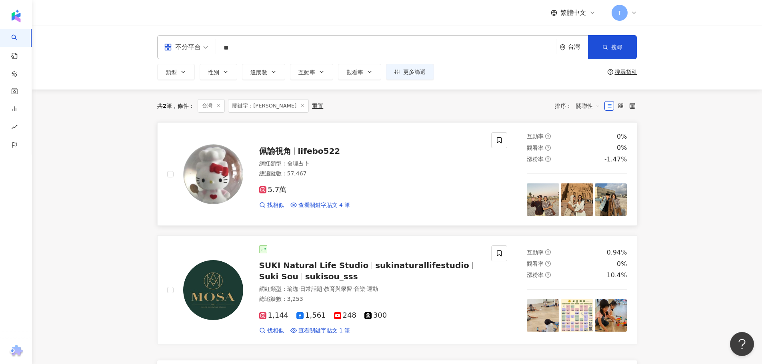
click at [313, 128] on link "佩諭視角 lifebo522 網紅類型 ： 命理占卜 總追蹤數 ： 57,467 5.7萬 找相似 查看關鍵字貼文 4 筆 互動率 0% 觀看率 0% 漲粉率…" at bounding box center [397, 174] width 480 height 104
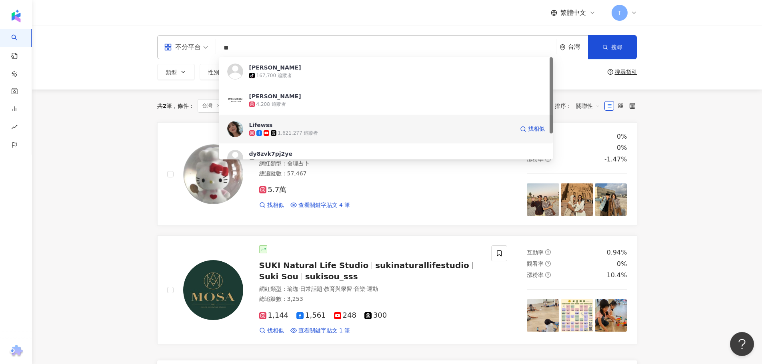
click at [285, 132] on div "1,621,277 追蹤者" at bounding box center [298, 133] width 40 height 7
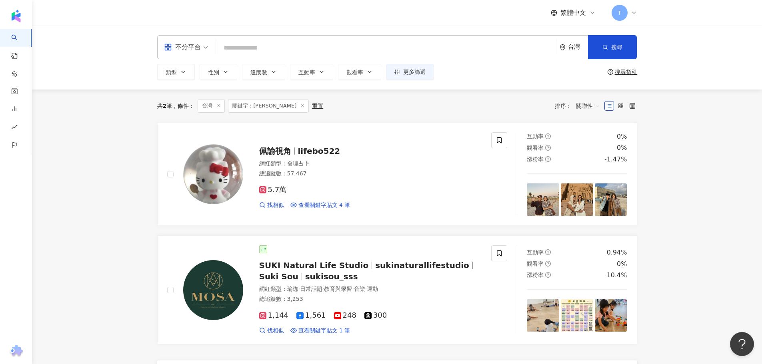
click at [260, 53] on input "search" at bounding box center [386, 47] width 334 height 15
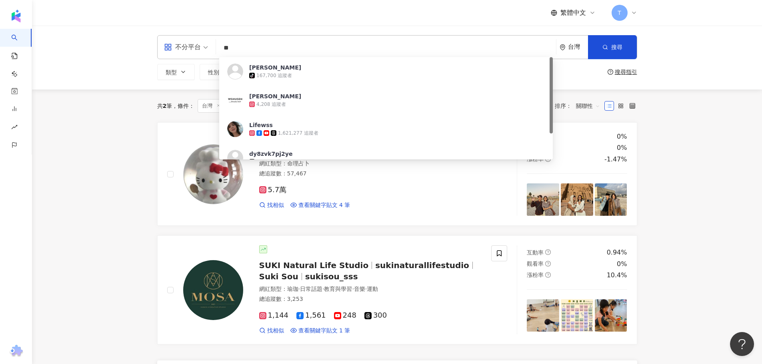
type input "*"
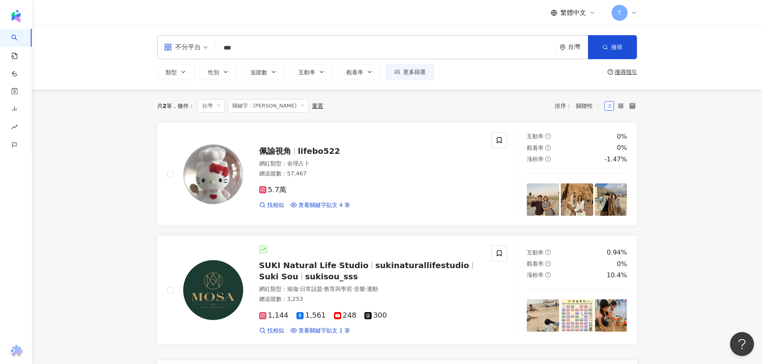
type input "**"
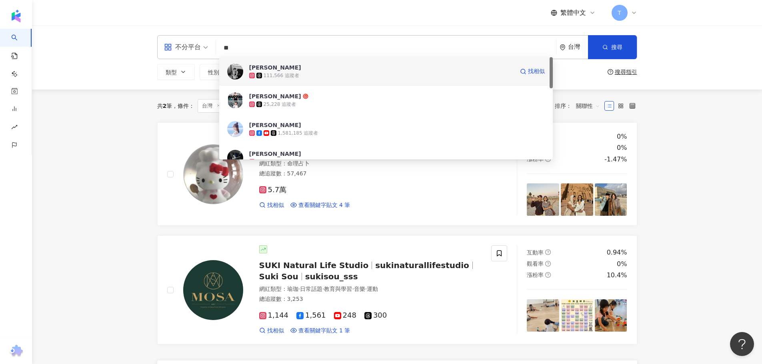
click at [280, 70] on span "簡廷倪" at bounding box center [381, 68] width 265 height 8
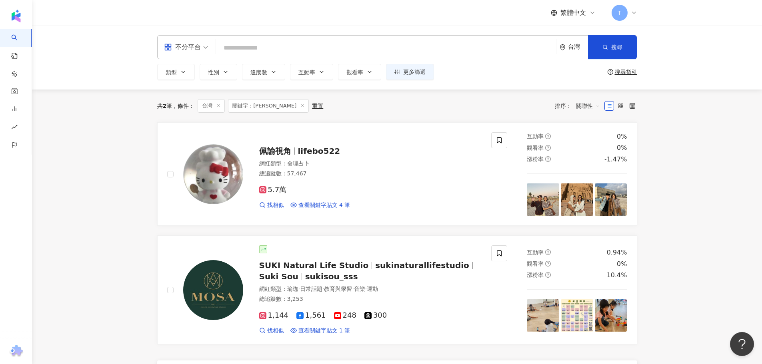
click at [238, 54] on input "search" at bounding box center [386, 47] width 334 height 15
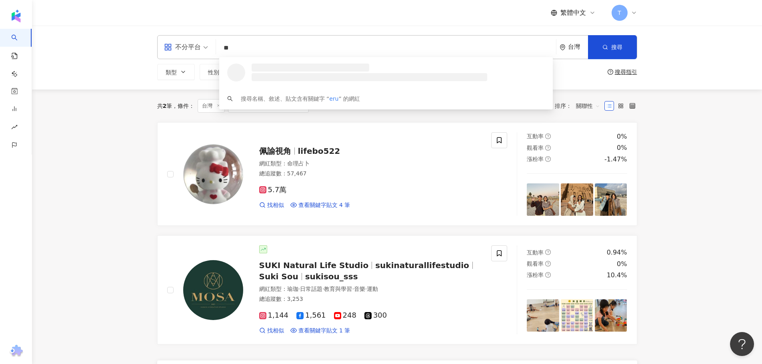
type input "*"
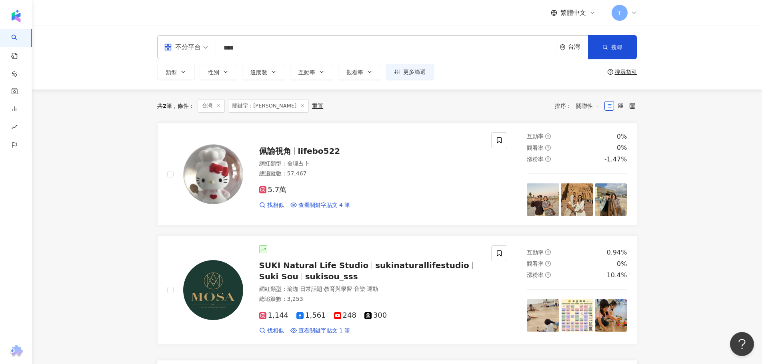
type input "**"
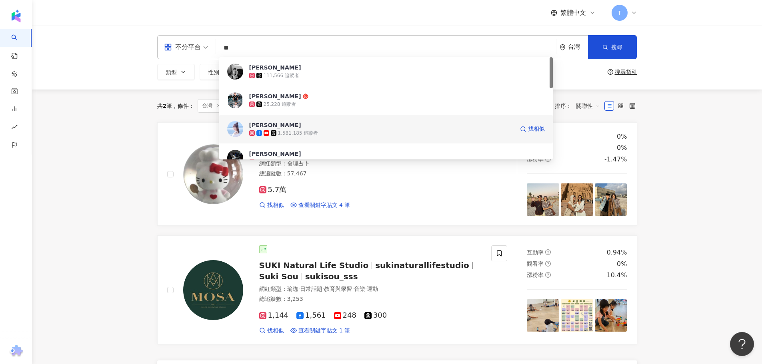
click at [300, 133] on div "1,581,185 追蹤者" at bounding box center [298, 133] width 40 height 7
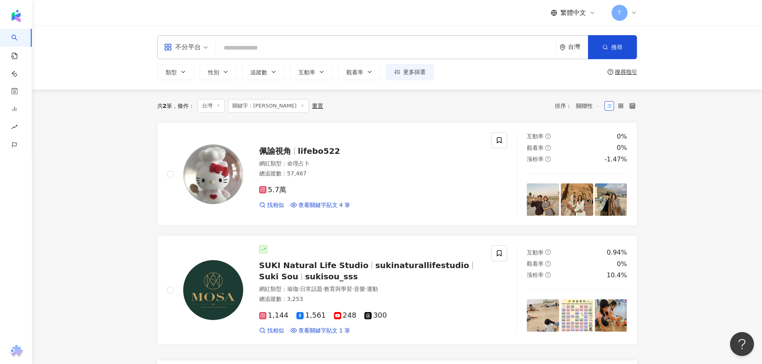
click at [258, 44] on input "search" at bounding box center [386, 47] width 334 height 15
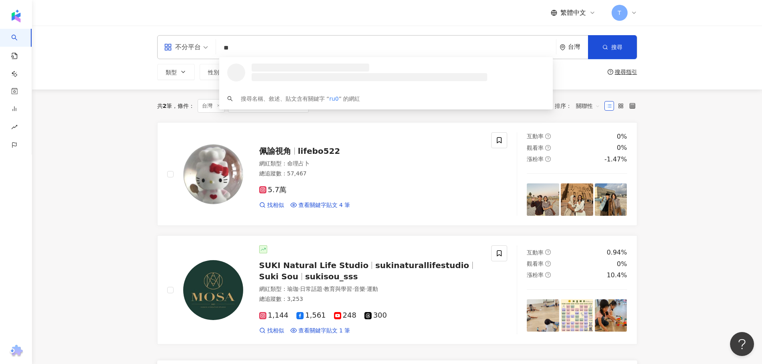
type input "*"
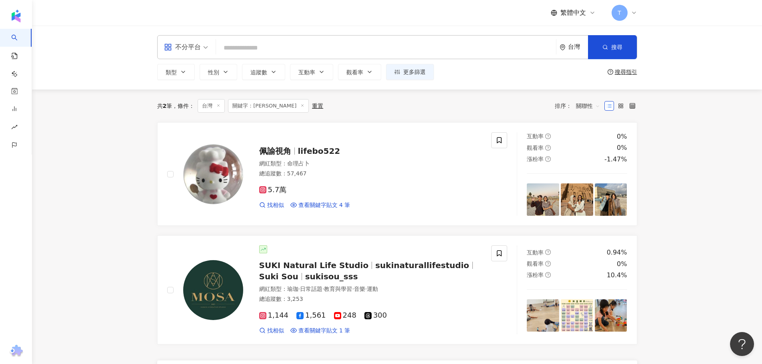
type input "*"
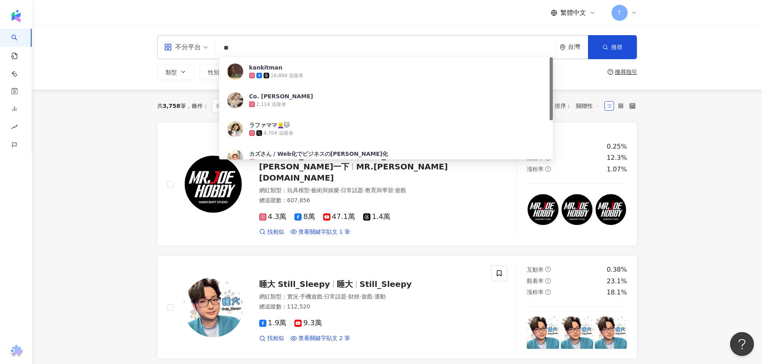
type input "*"
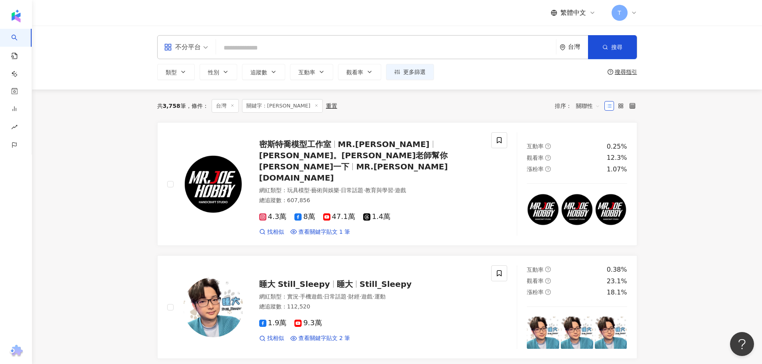
paste input "**********"
type input "**********"
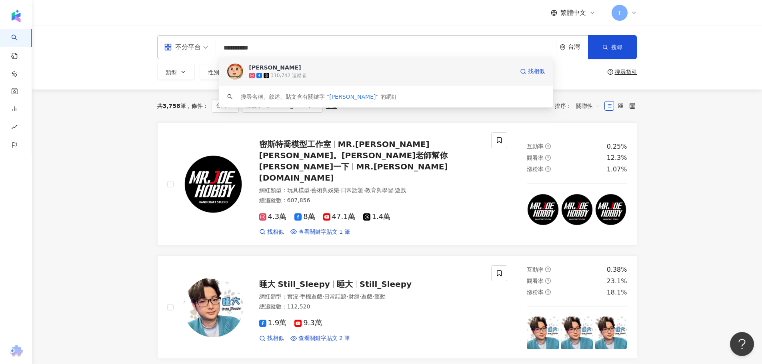
click at [325, 78] on div "310,742 追蹤者" at bounding box center [381, 76] width 265 height 8
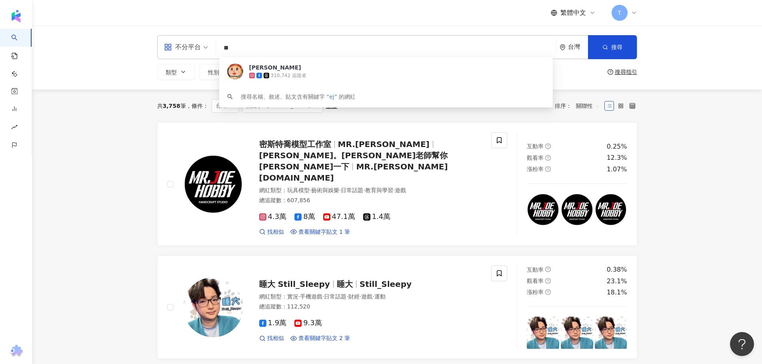
type input "*"
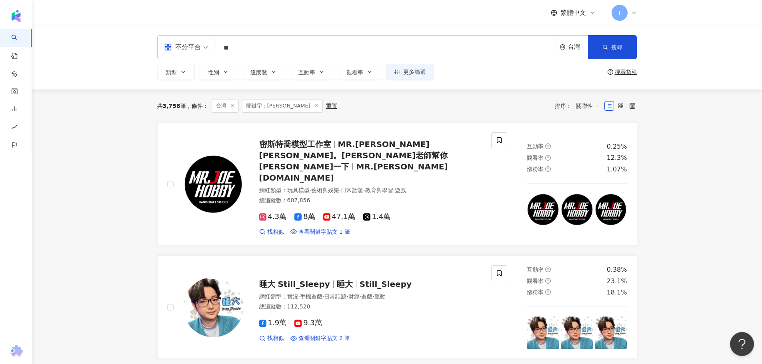
type input "*"
type input "**"
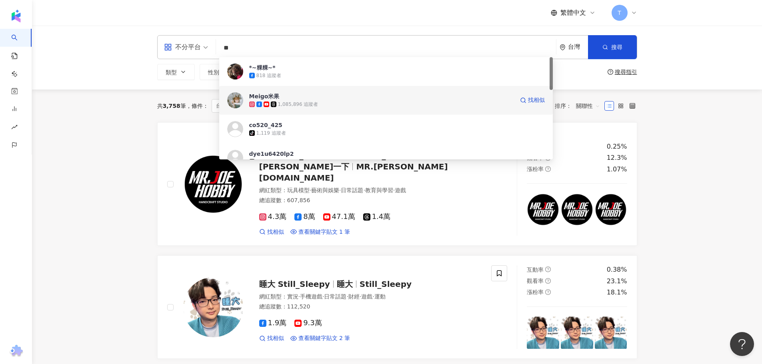
click at [354, 103] on div "1,085,896 追蹤者" at bounding box center [381, 104] width 265 height 8
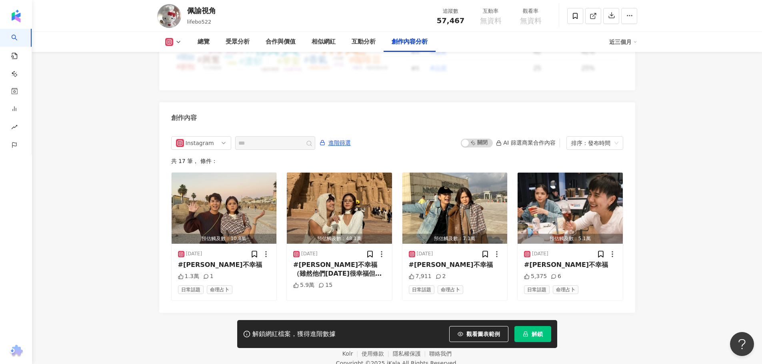
scroll to position [2361, 0]
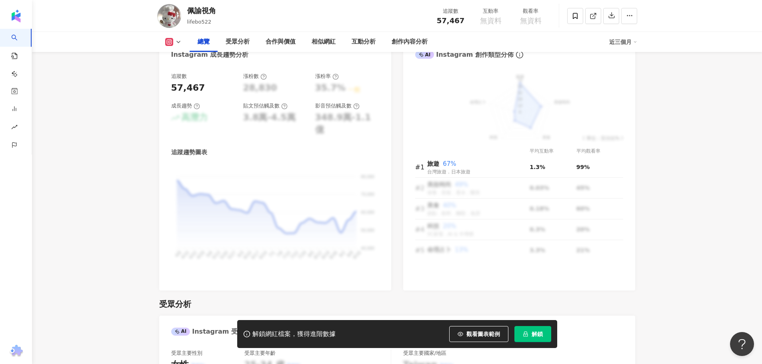
scroll to position [0, 0]
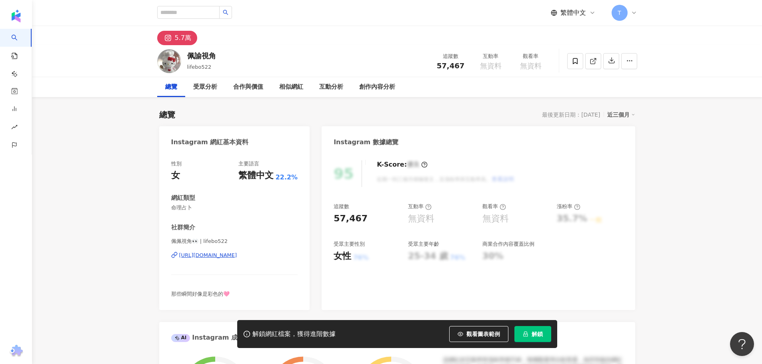
click at [189, 68] on span "lifebo522" at bounding box center [199, 67] width 24 height 6
click at [178, 36] on div "5.7萬" at bounding box center [183, 37] width 16 height 11
click at [225, 257] on div "https://www.instagram.com/lifebo522/" at bounding box center [208, 255] width 58 height 7
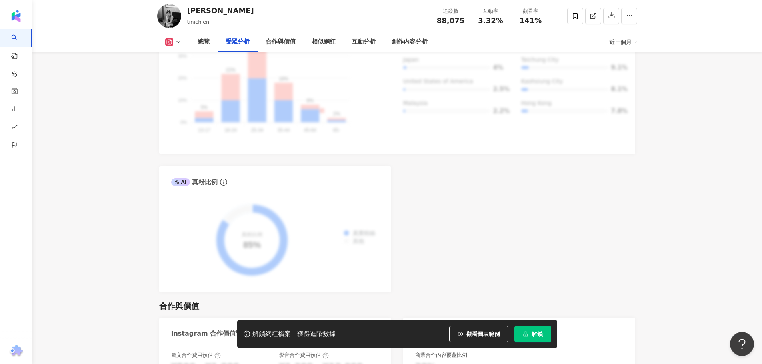
scroll to position [720, 0]
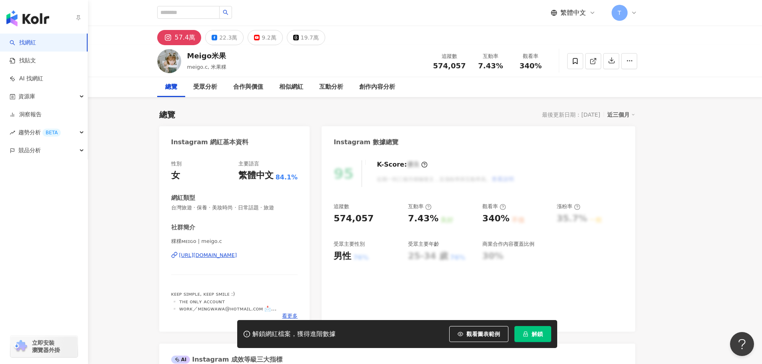
click at [13, 31] on div "button" at bounding box center [44, 17] width 88 height 34
click at [20, 39] on link "找網紅" at bounding box center [23, 43] width 26 height 8
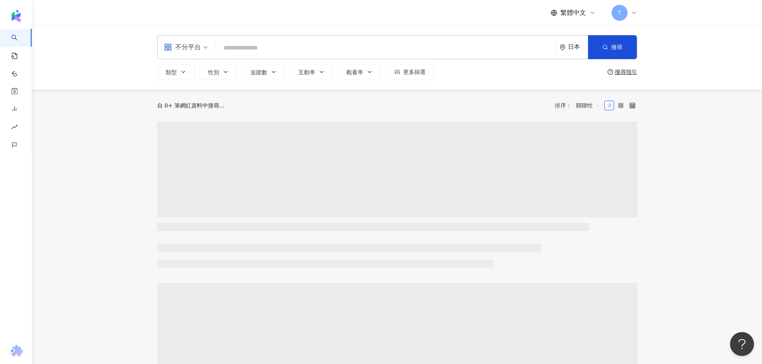
click at [585, 49] on div "日本" at bounding box center [578, 47] width 20 height 7
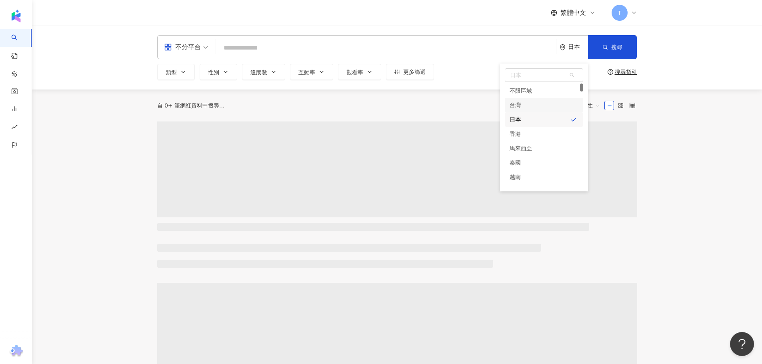
click at [524, 104] on div "台灣" at bounding box center [544, 105] width 78 height 14
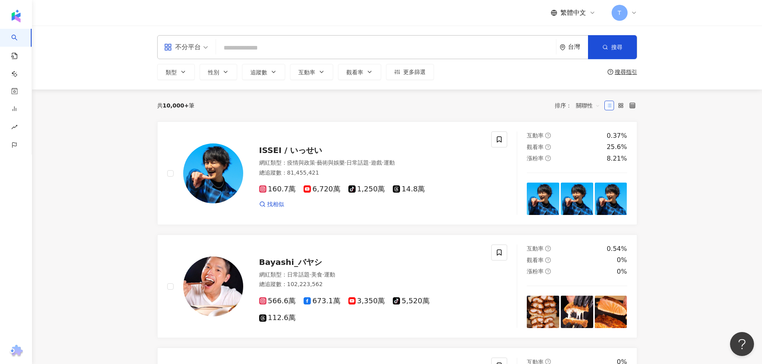
click at [281, 48] on input "search" at bounding box center [386, 47] width 334 height 15
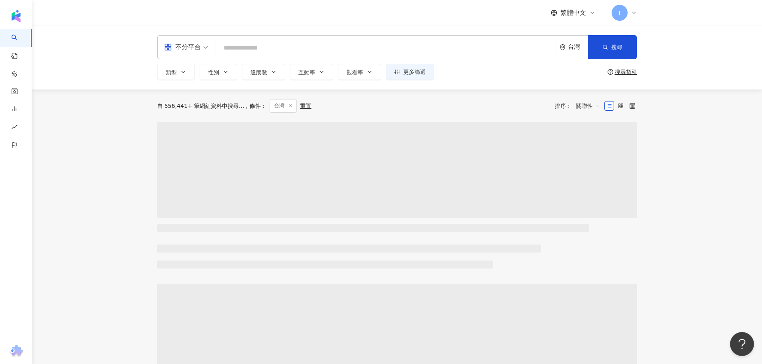
type input "*"
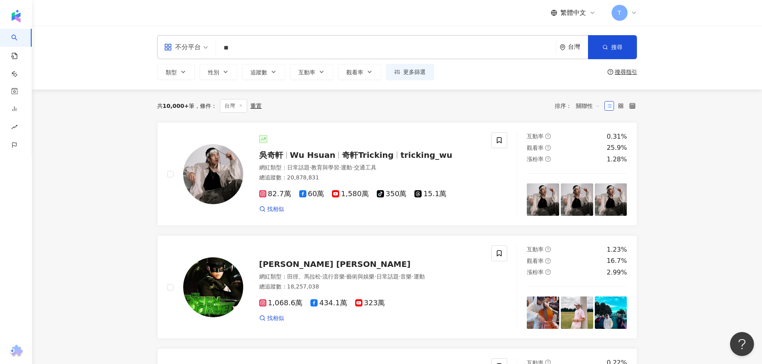
type input "**"
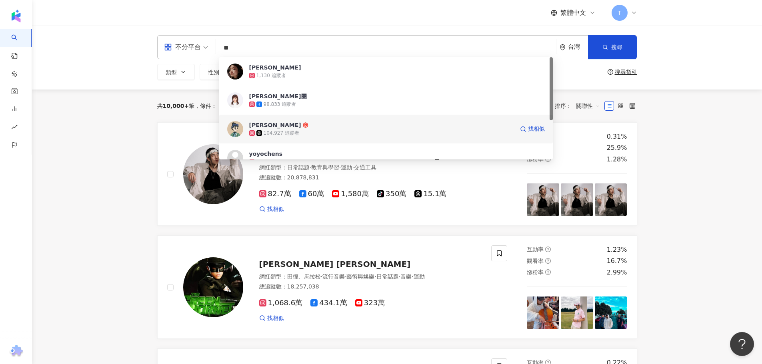
click at [315, 120] on div "姿佑 104,927 追蹤者 找相似" at bounding box center [386, 129] width 334 height 29
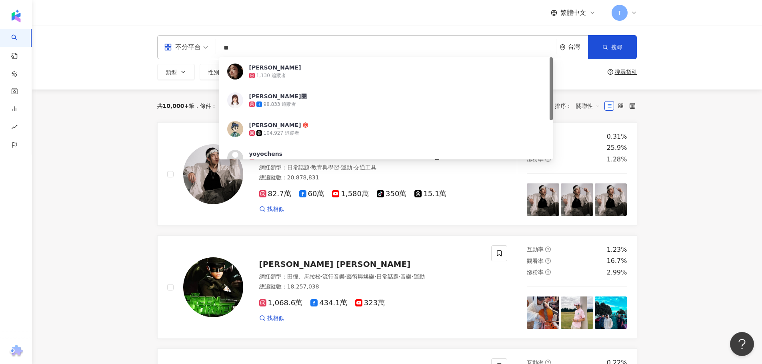
type input "*"
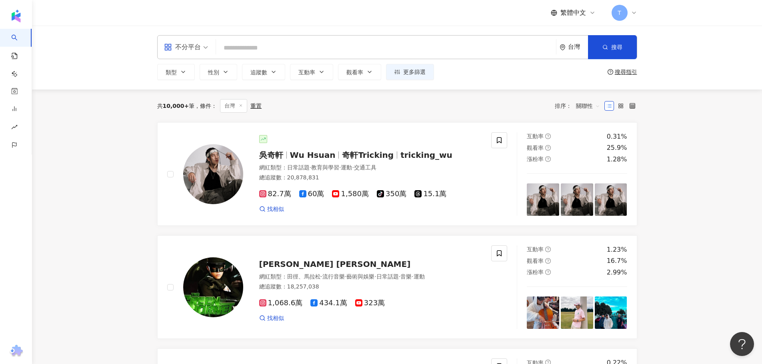
type input "*"
type input "**"
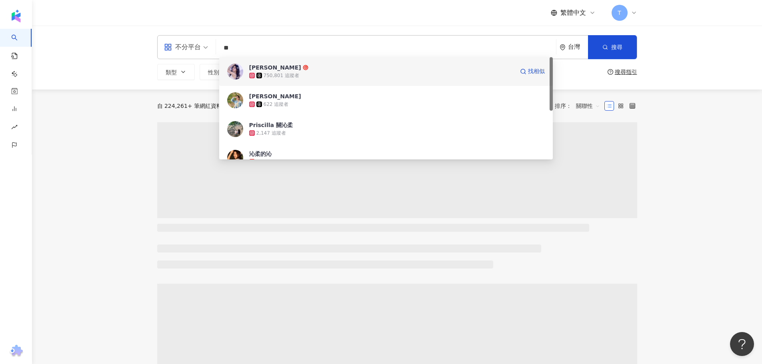
click at [315, 74] on div "750,801 追蹤者" at bounding box center [381, 76] width 265 height 8
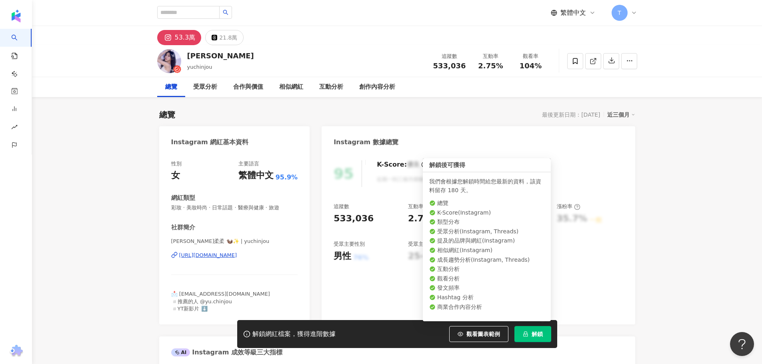
click at [529, 334] on button "解鎖" at bounding box center [533, 334] width 37 height 16
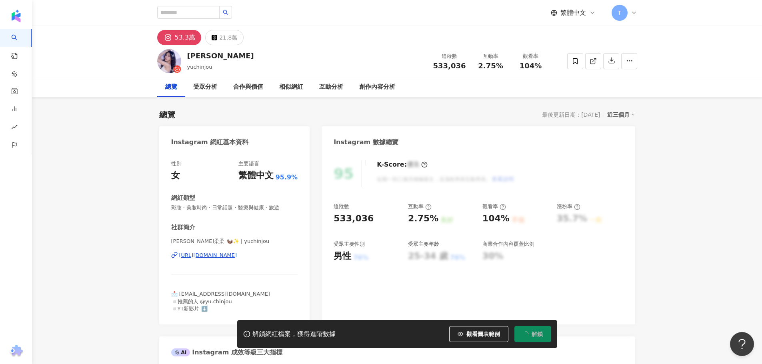
scroll to position [80, 0]
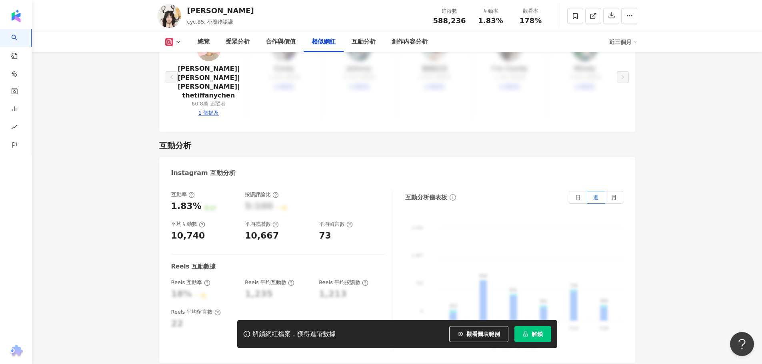
scroll to position [1440, 0]
